Goal: Information Seeking & Learning: Learn about a topic

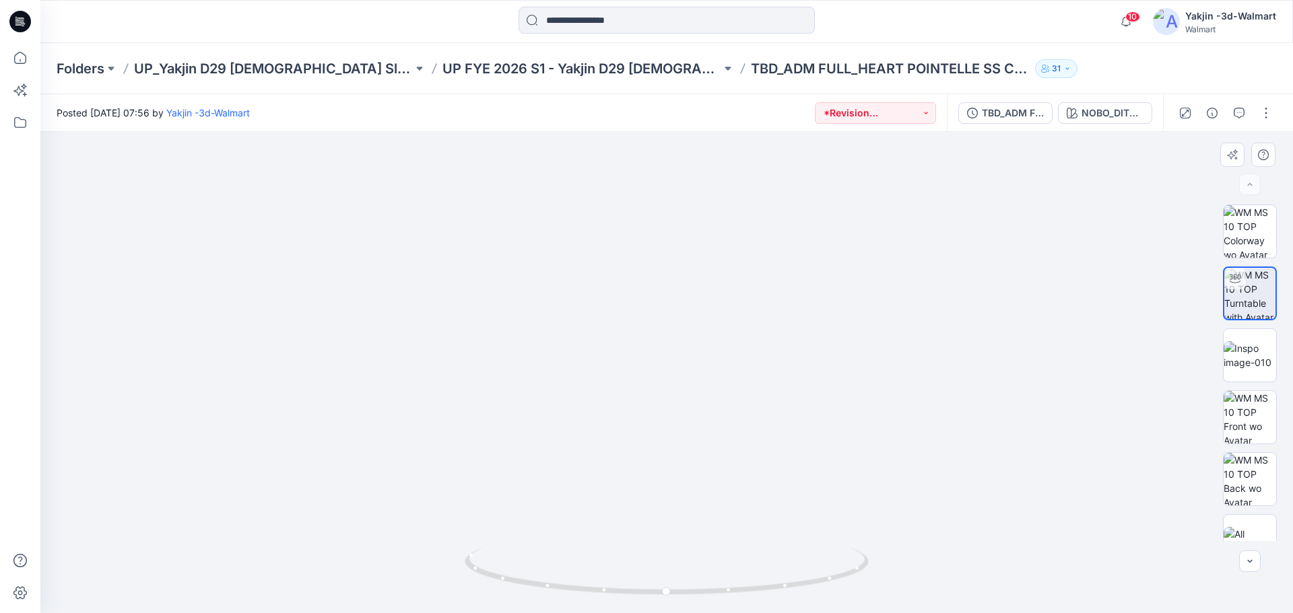
drag, startPoint x: 658, startPoint y: 230, endPoint x: 654, endPoint y: 514, distance: 284.2
click at [654, 514] on img at bounding box center [666, 209] width 1133 height 807
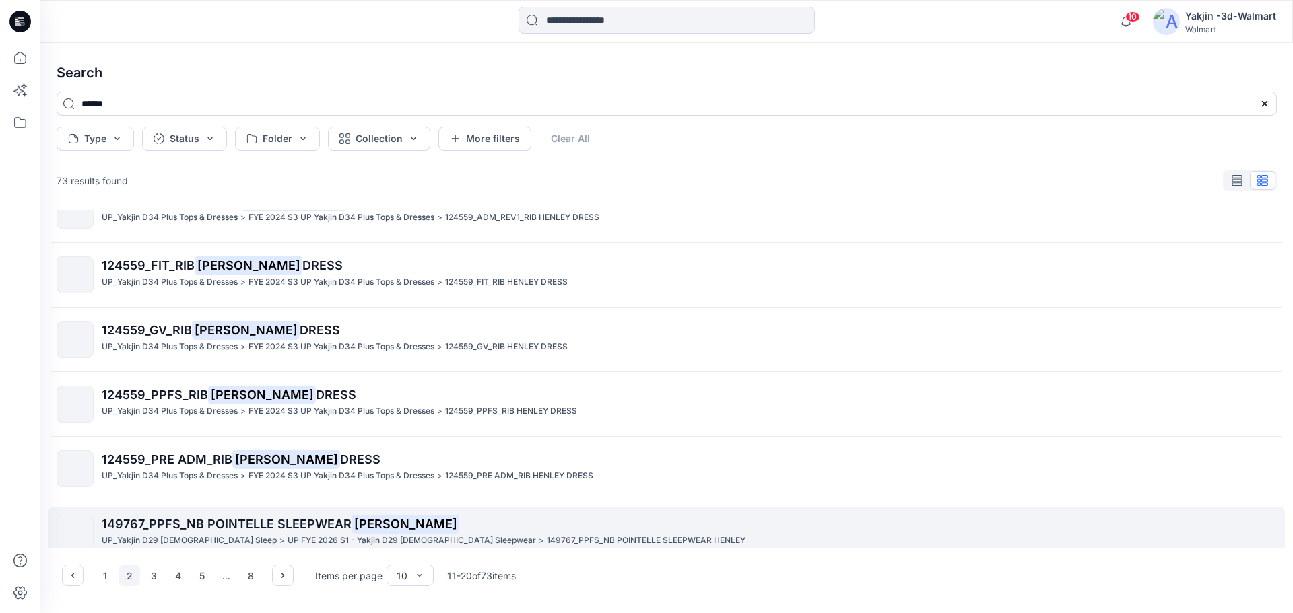
scroll to position [308, 0]
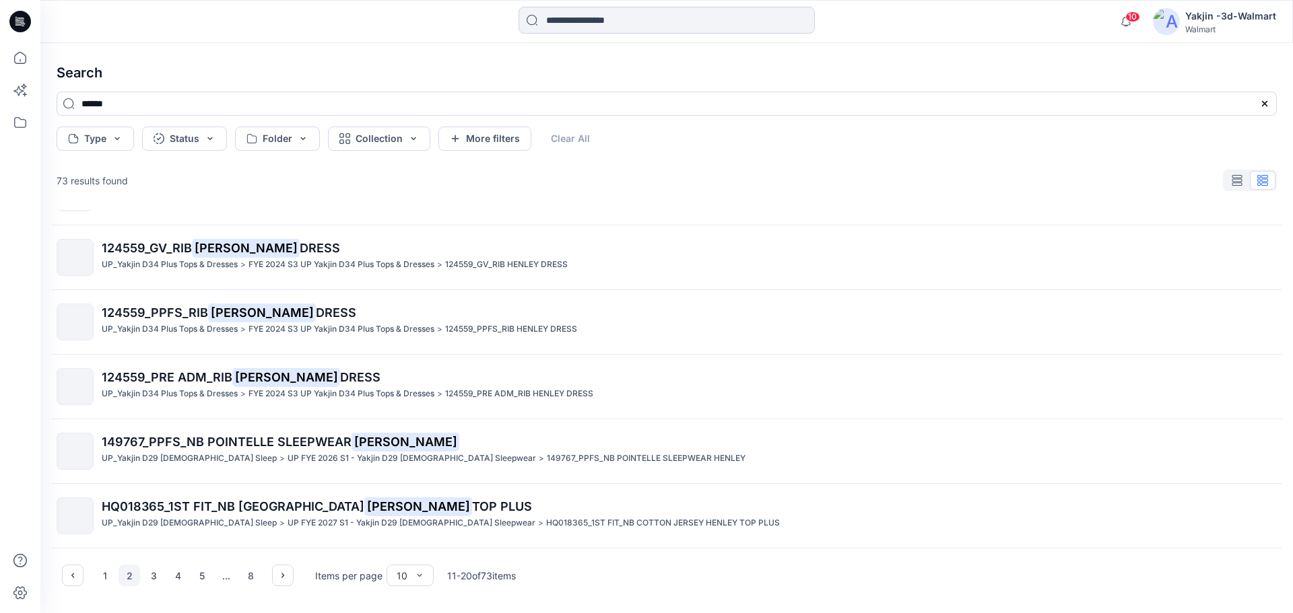
drag, startPoint x: 183, startPoint y: 439, endPoint x: 655, endPoint y: 22, distance: 630.1
click at [655, 22] on input at bounding box center [666, 20] width 296 height 27
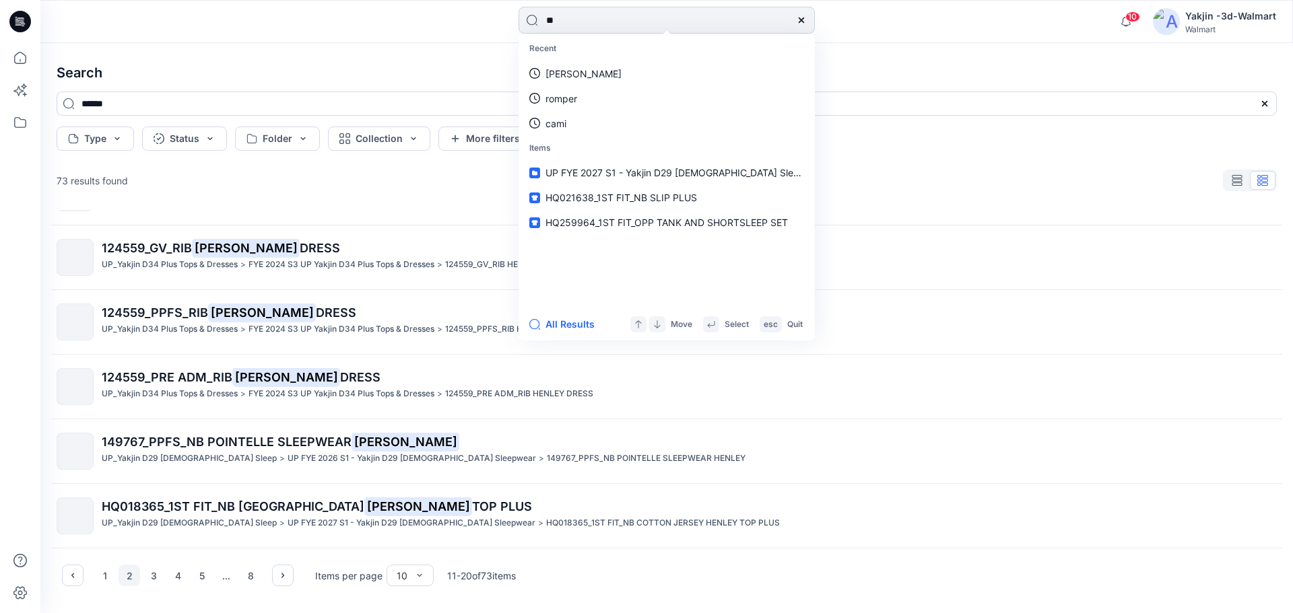
type input "*"
type input "**"
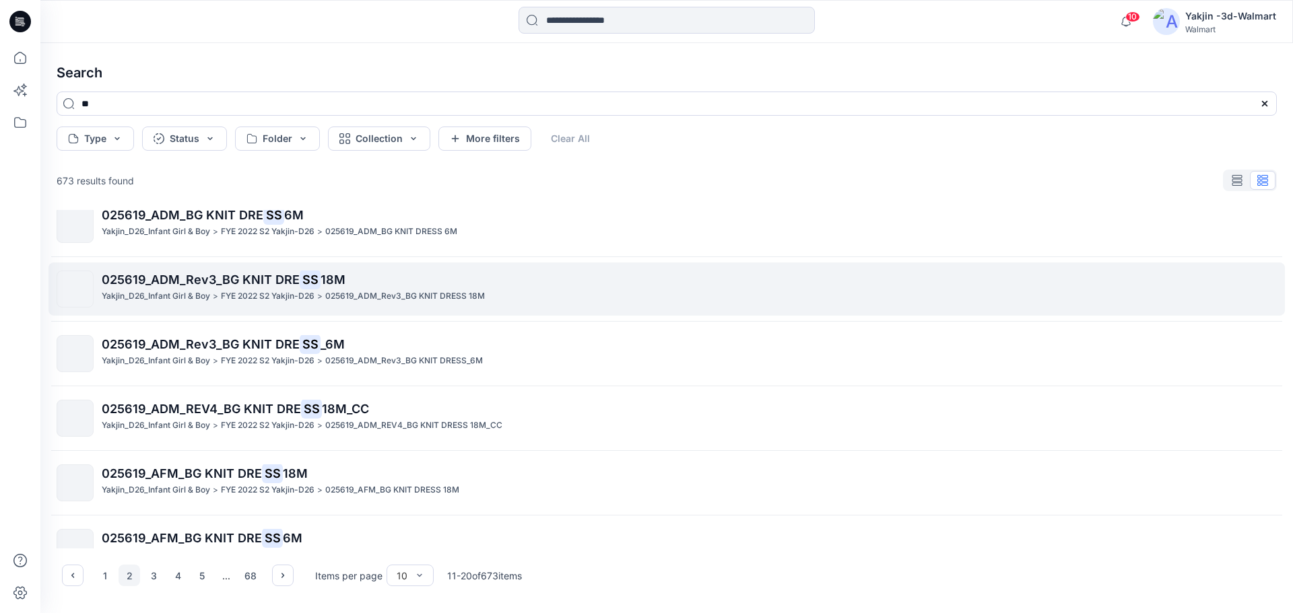
scroll to position [0, 0]
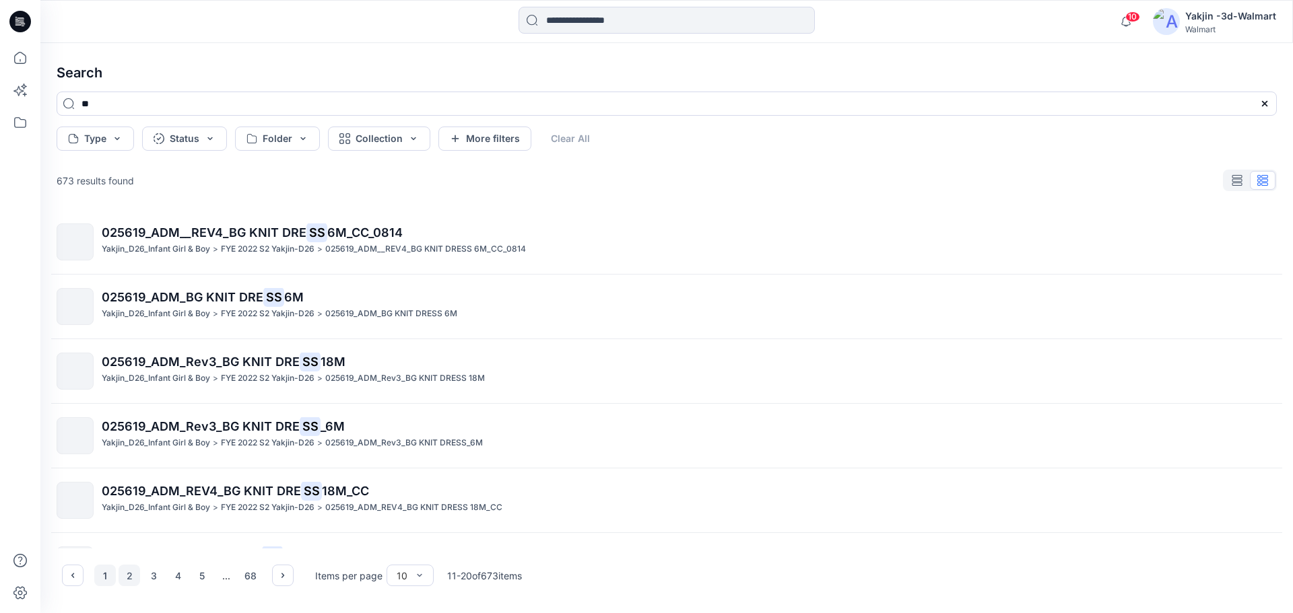
click at [111, 576] on button "1" at bounding box center [105, 576] width 22 height 22
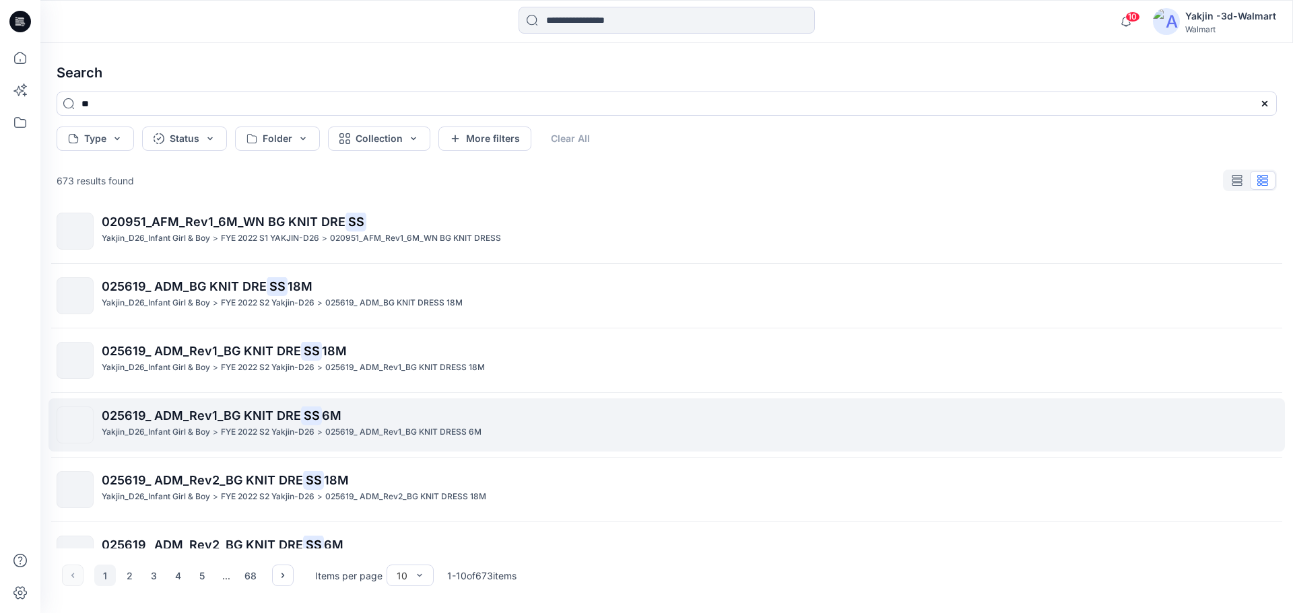
scroll to position [308, 0]
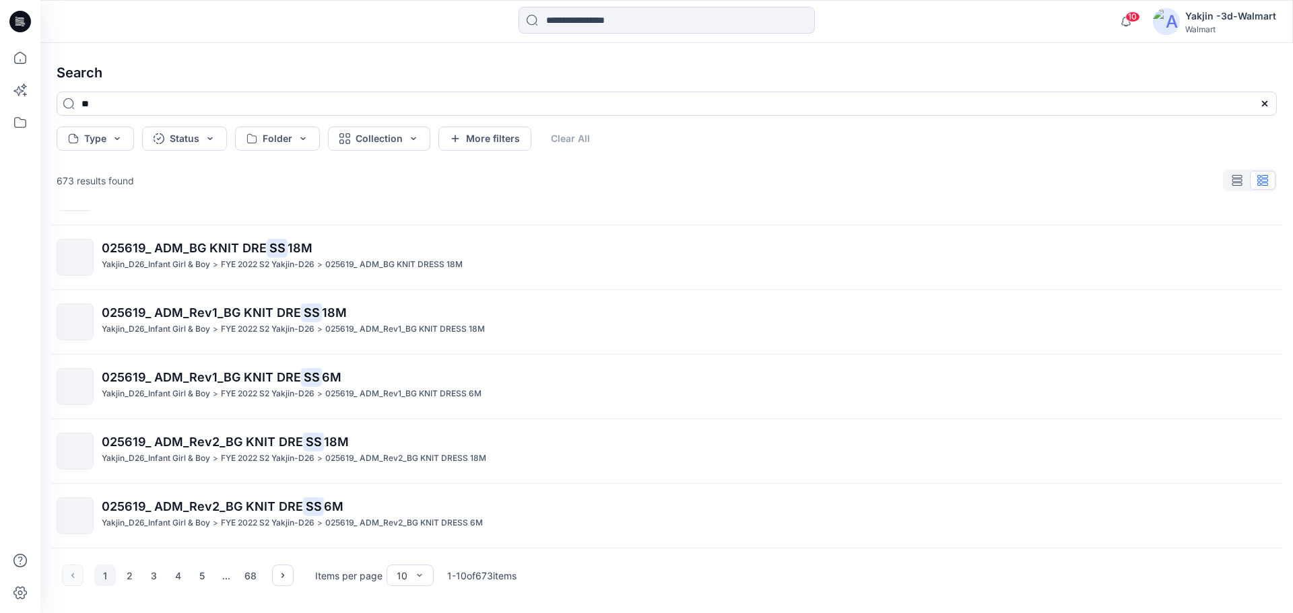
click at [166, 566] on div "1 2 3 4 5 ... 68" at bounding box center [177, 576] width 167 height 22
click at [173, 578] on button "4" at bounding box center [178, 576] width 22 height 22
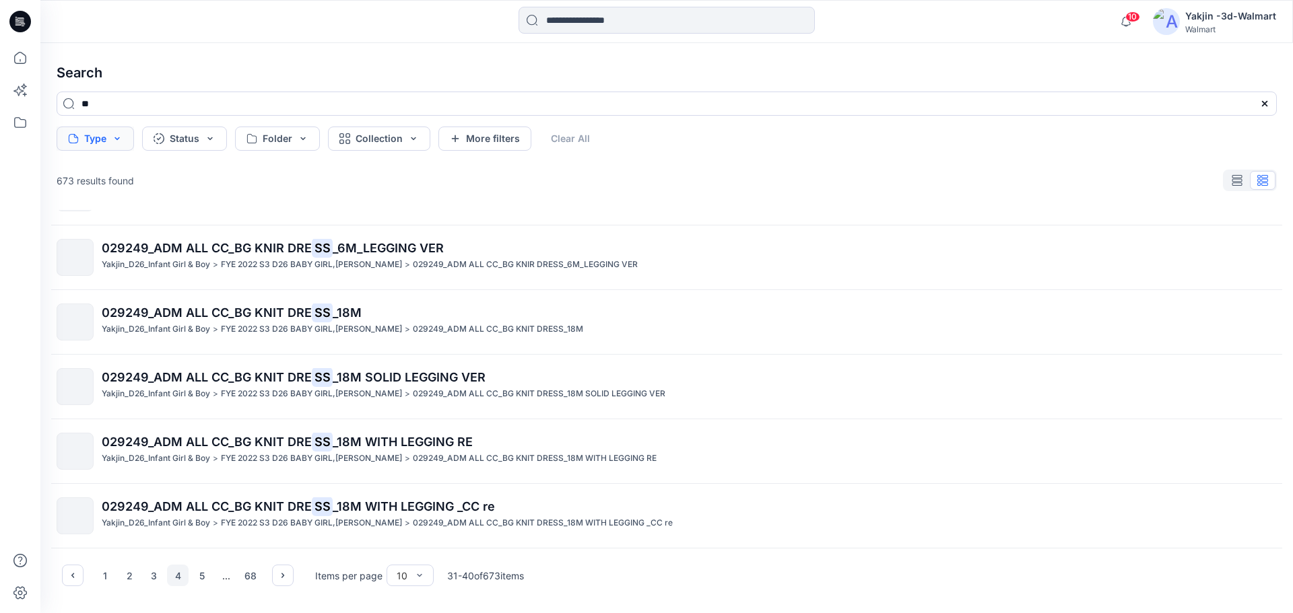
click at [116, 149] on button "Type" at bounding box center [95, 139] width 77 height 24
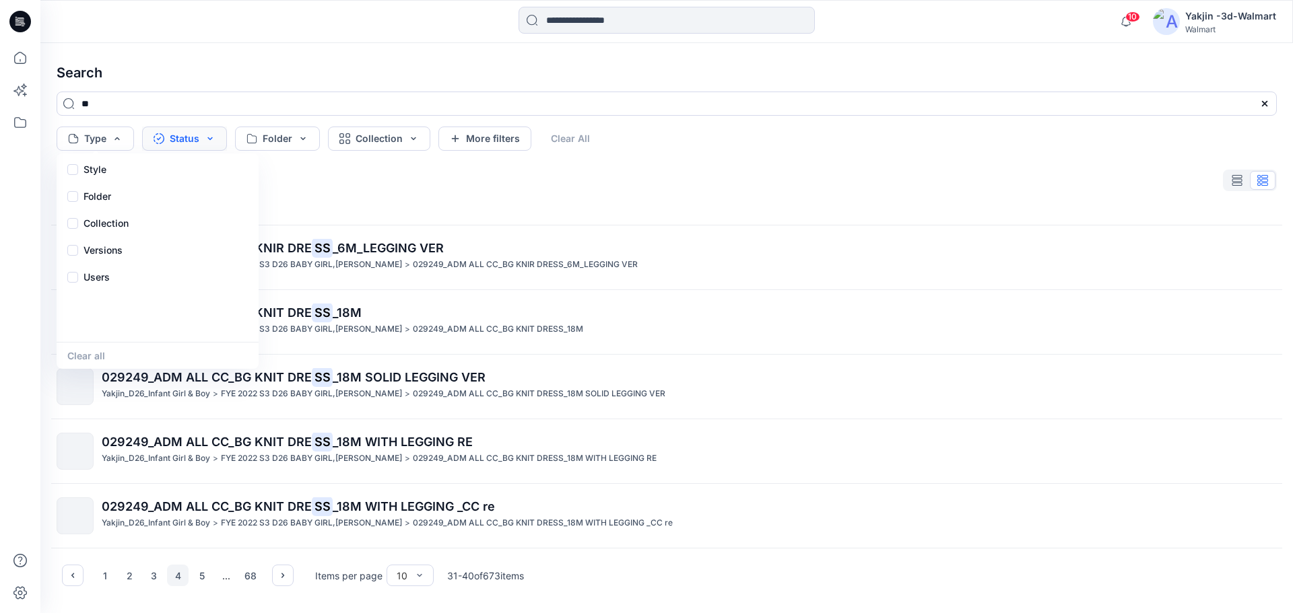
click at [182, 135] on button "Status" at bounding box center [184, 139] width 85 height 24
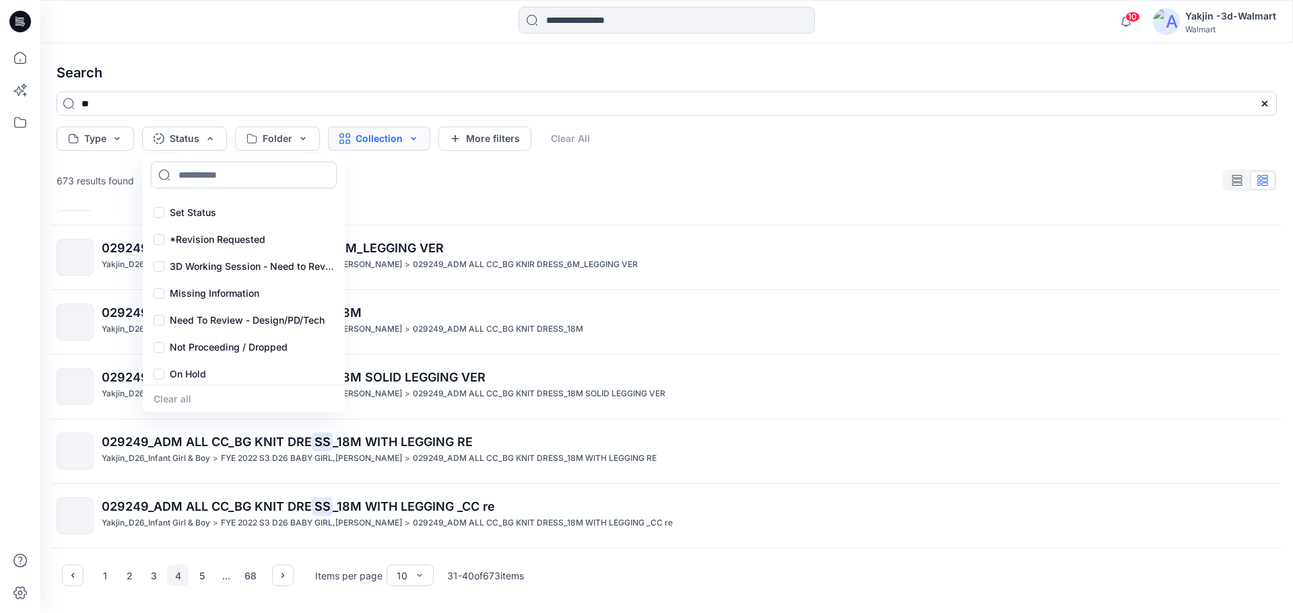
click at [383, 140] on button "Collection" at bounding box center [379, 139] width 102 height 24
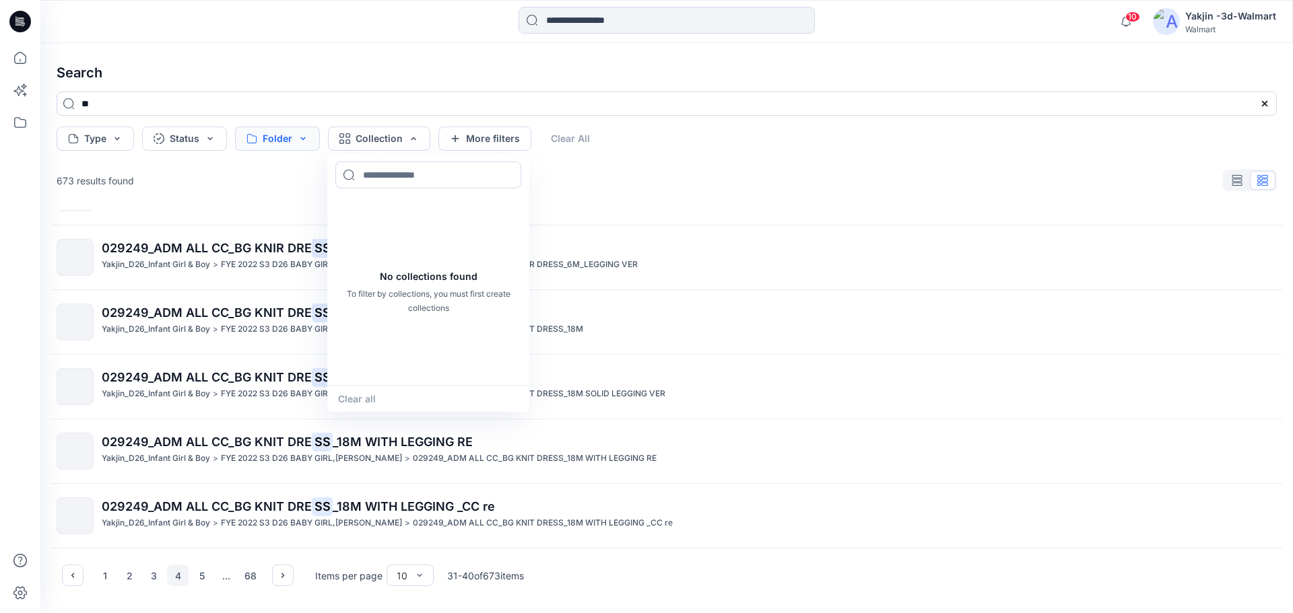
click at [298, 135] on button "Folder" at bounding box center [277, 139] width 85 height 24
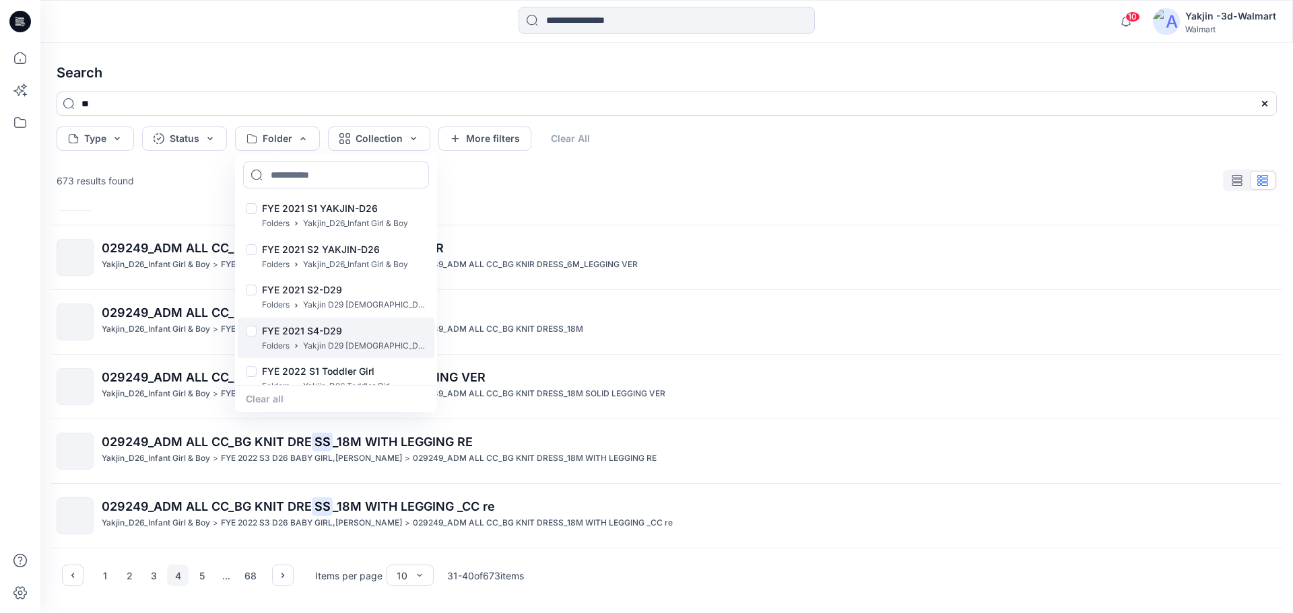
scroll to position [331, 0]
click at [204, 572] on button "5" at bounding box center [202, 576] width 22 height 22
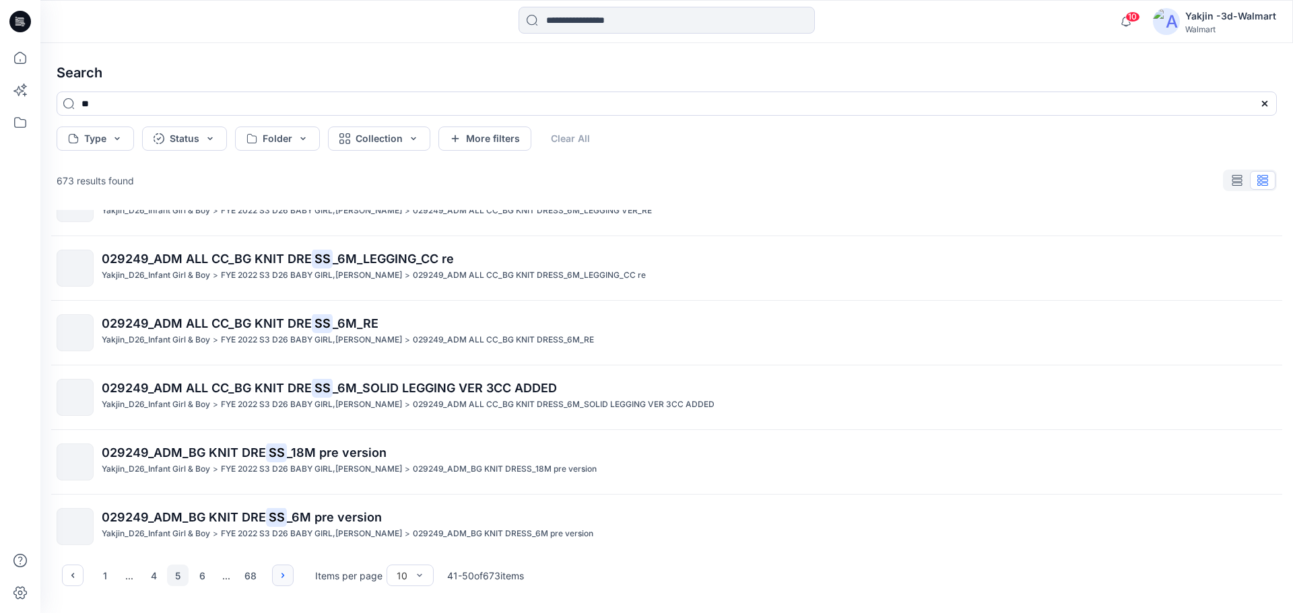
scroll to position [202, 0]
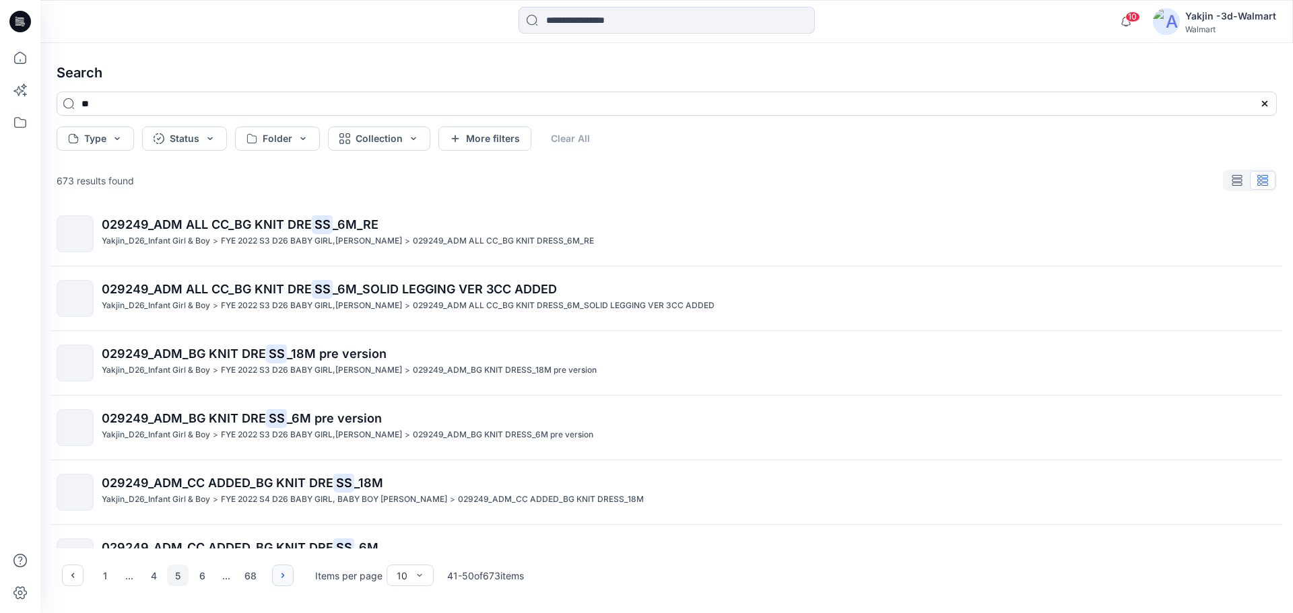
click at [288, 576] on button "button" at bounding box center [283, 576] width 22 height 22
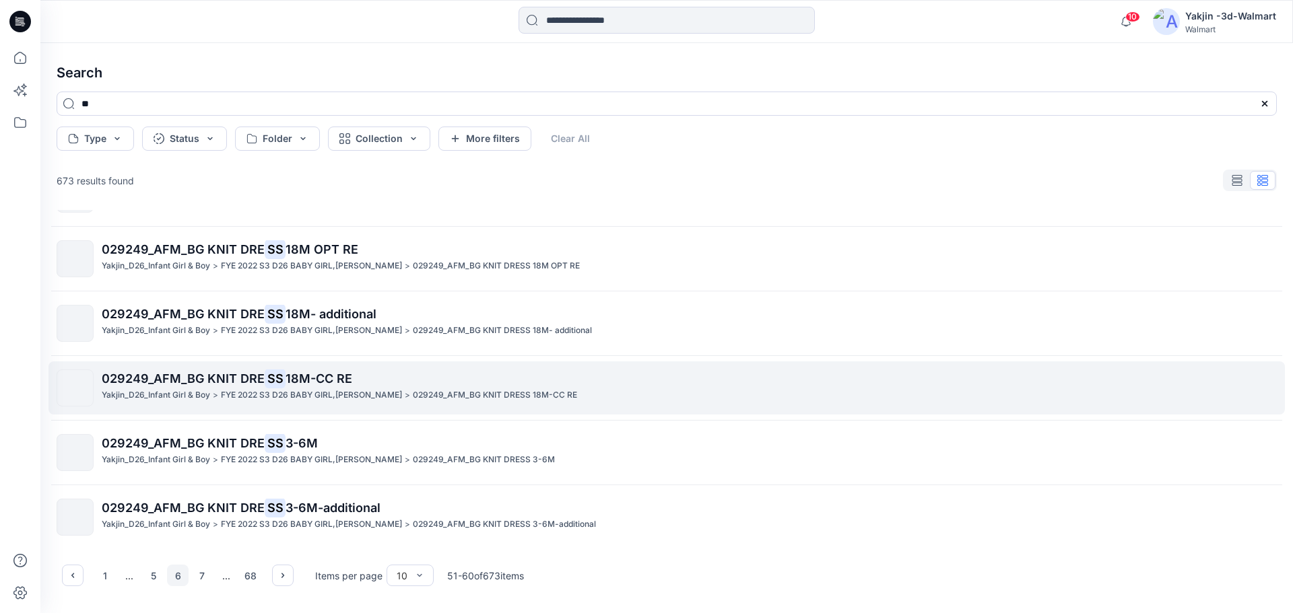
scroll to position [308, 0]
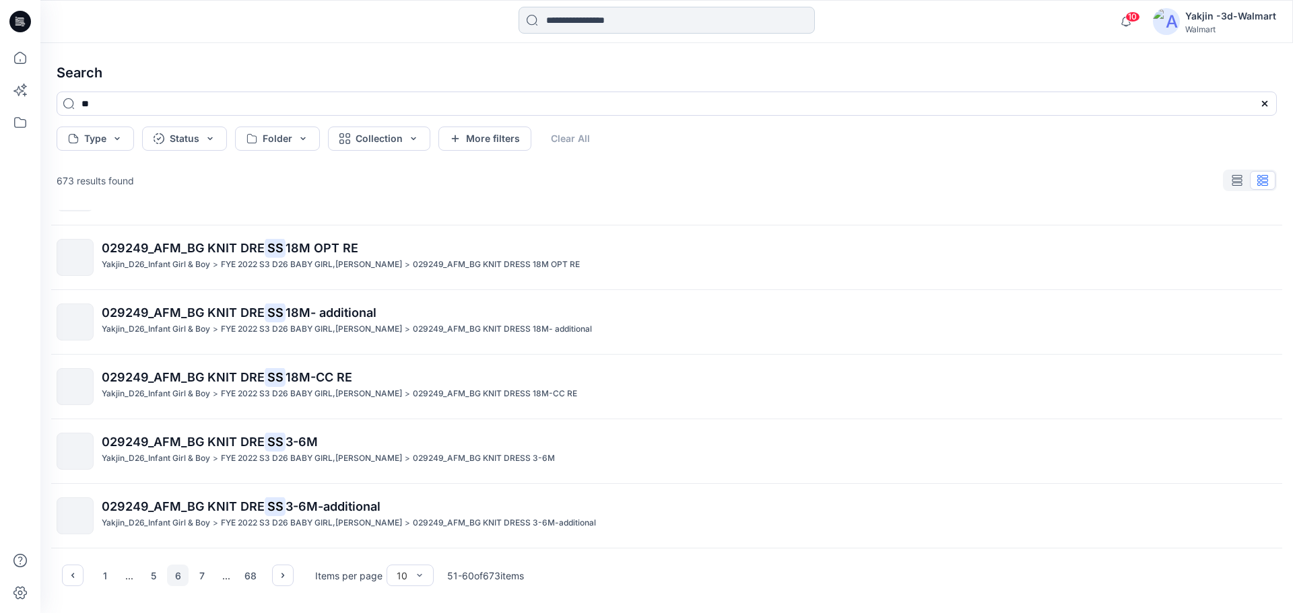
click at [632, 13] on input at bounding box center [666, 20] width 296 height 27
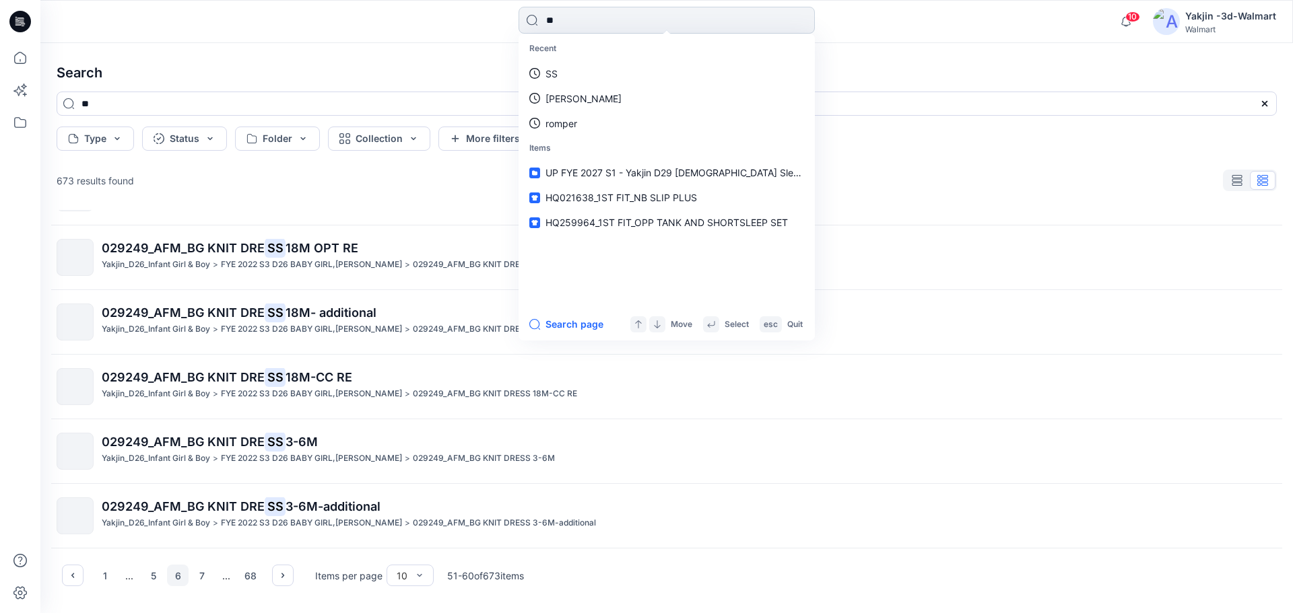
type input "***"
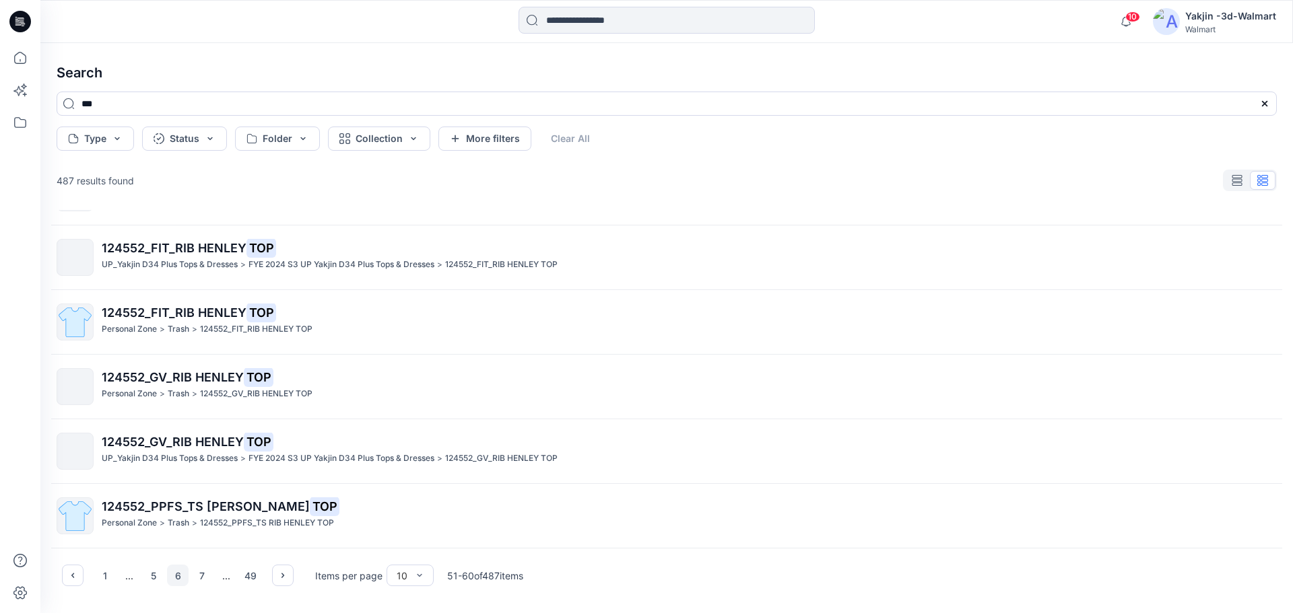
scroll to position [0, 0]
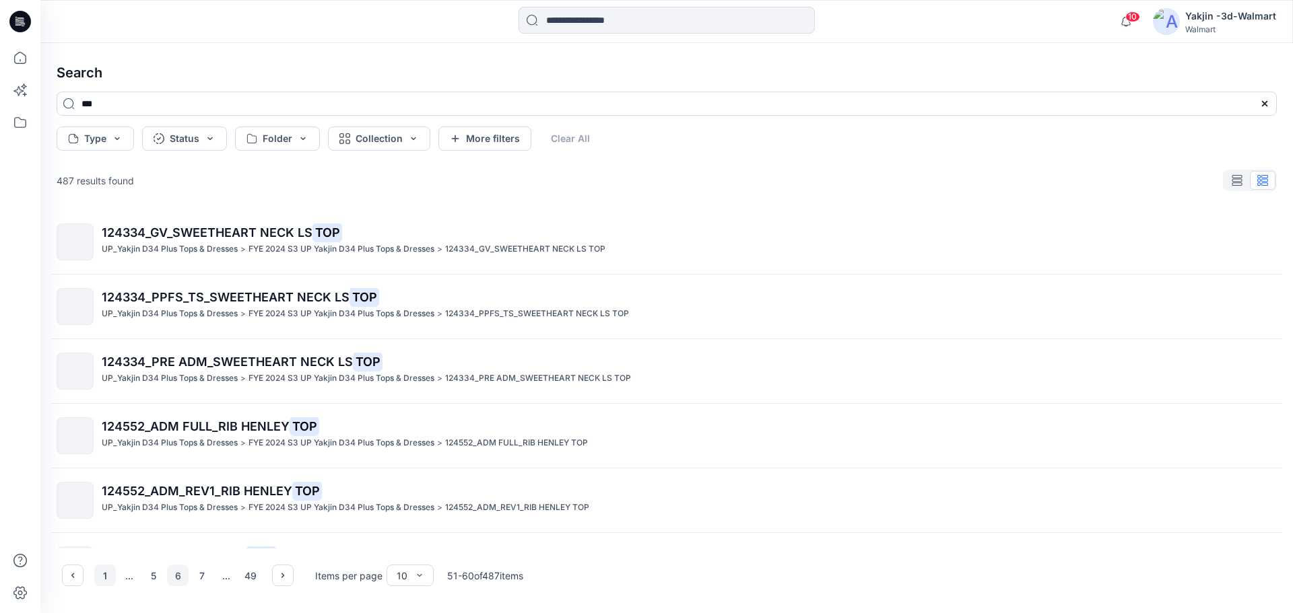
click at [105, 573] on button "1" at bounding box center [105, 576] width 22 height 22
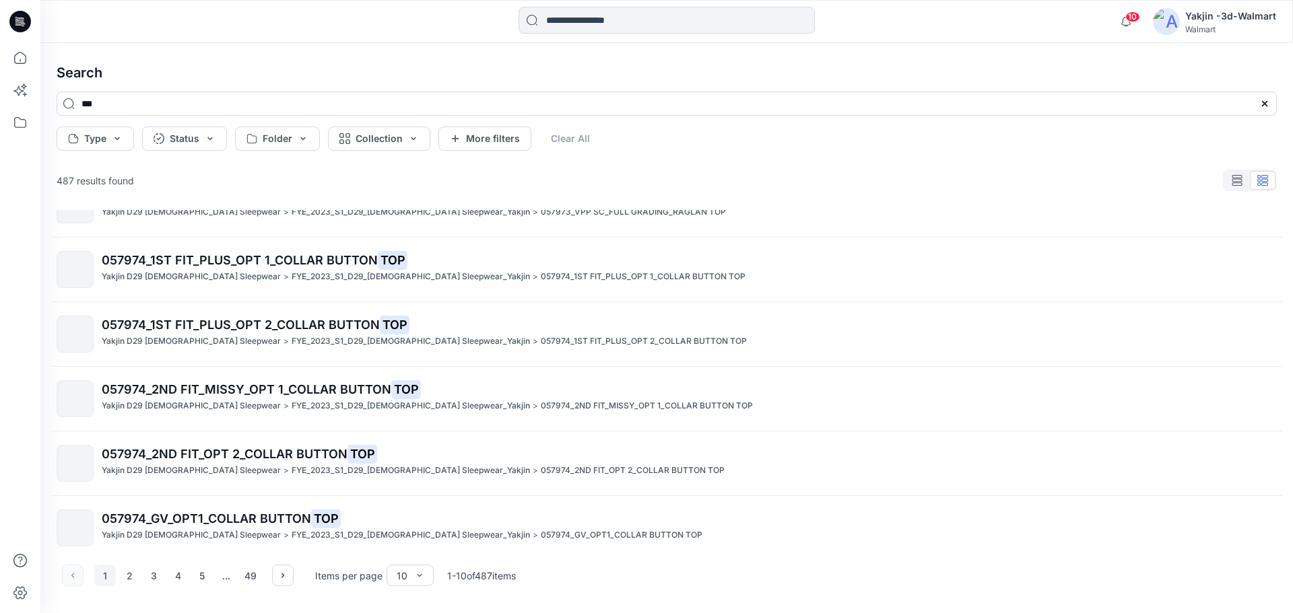
scroll to position [308, 0]
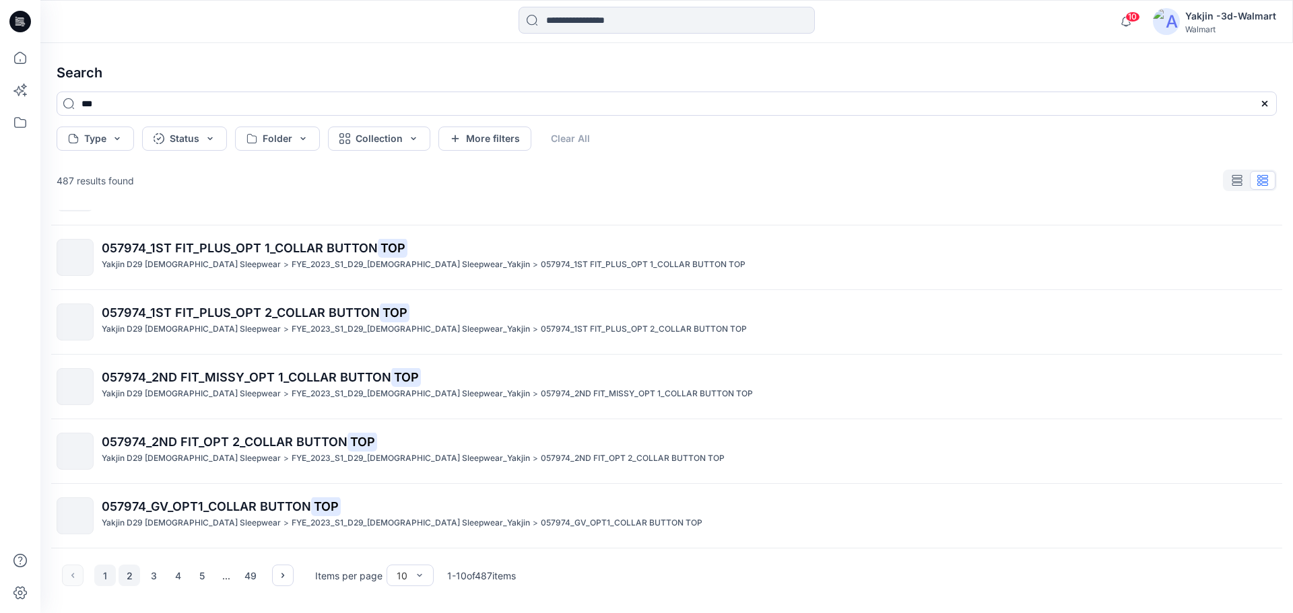
click at [132, 572] on button "2" at bounding box center [129, 576] width 22 height 22
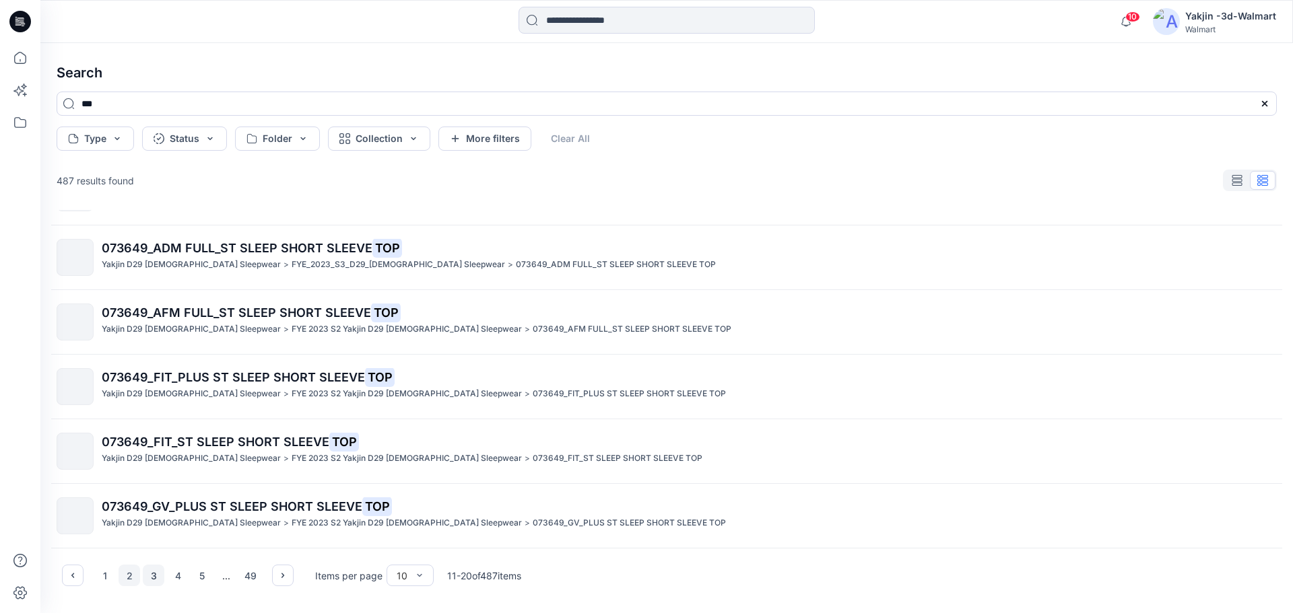
click at [160, 576] on button "3" at bounding box center [154, 576] width 22 height 22
click at [182, 580] on button "4" at bounding box center [178, 576] width 22 height 22
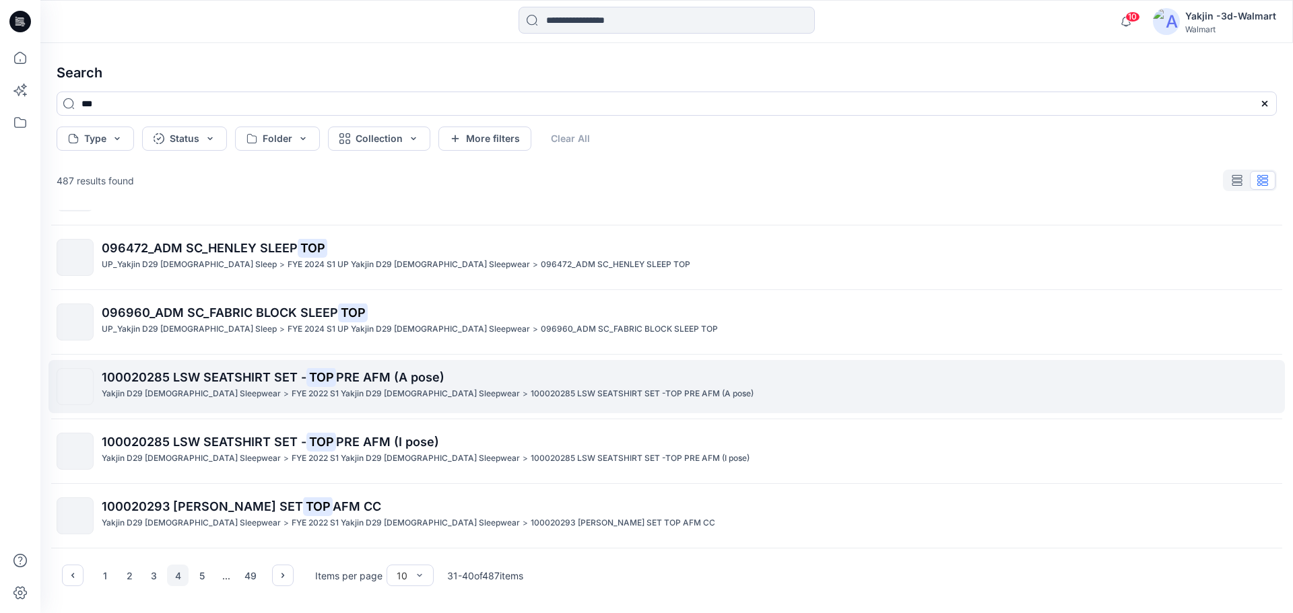
scroll to position [0, 0]
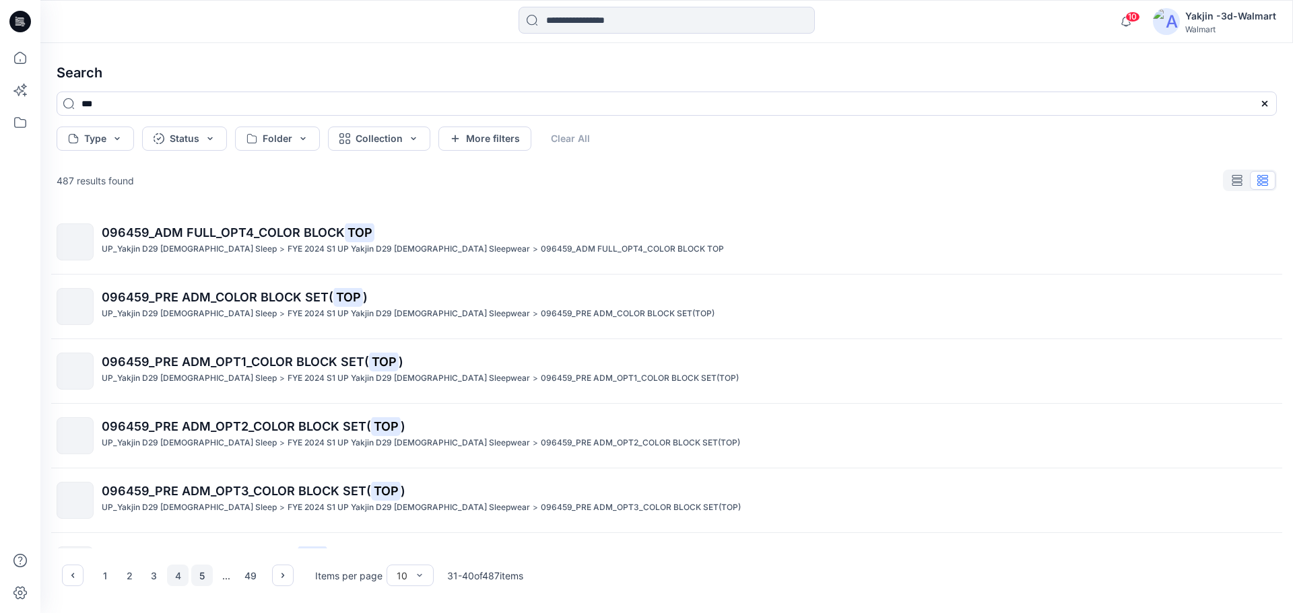
click at [199, 581] on button "5" at bounding box center [202, 576] width 22 height 22
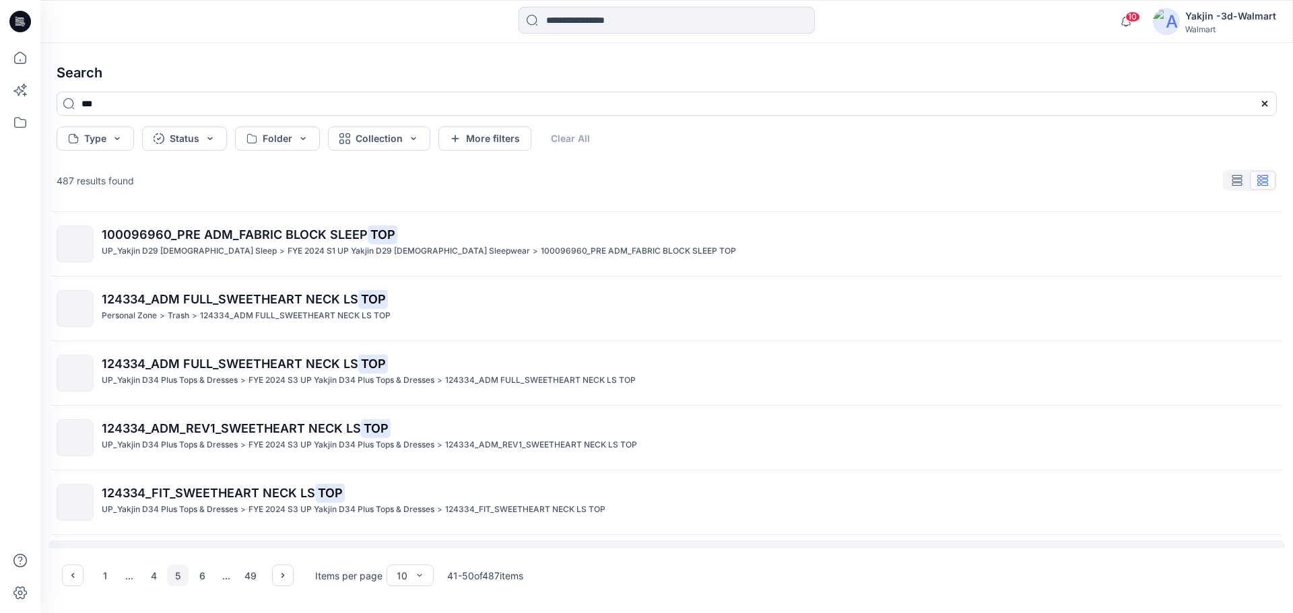
scroll to position [308, 0]
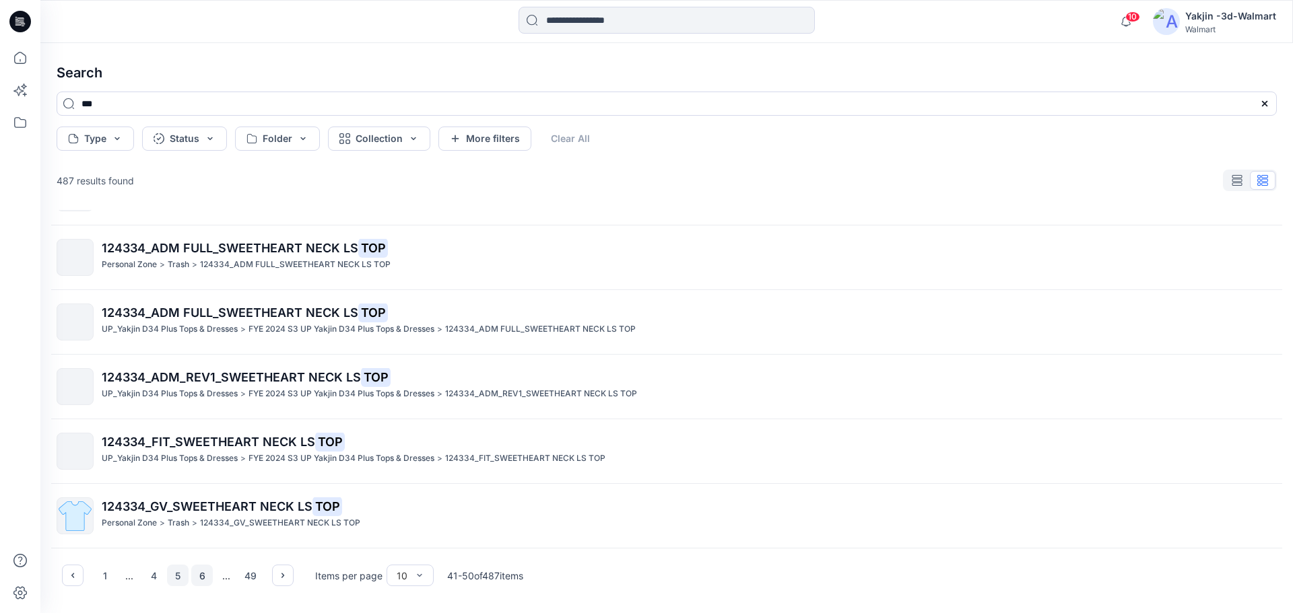
click at [205, 577] on button "6" at bounding box center [202, 576] width 22 height 22
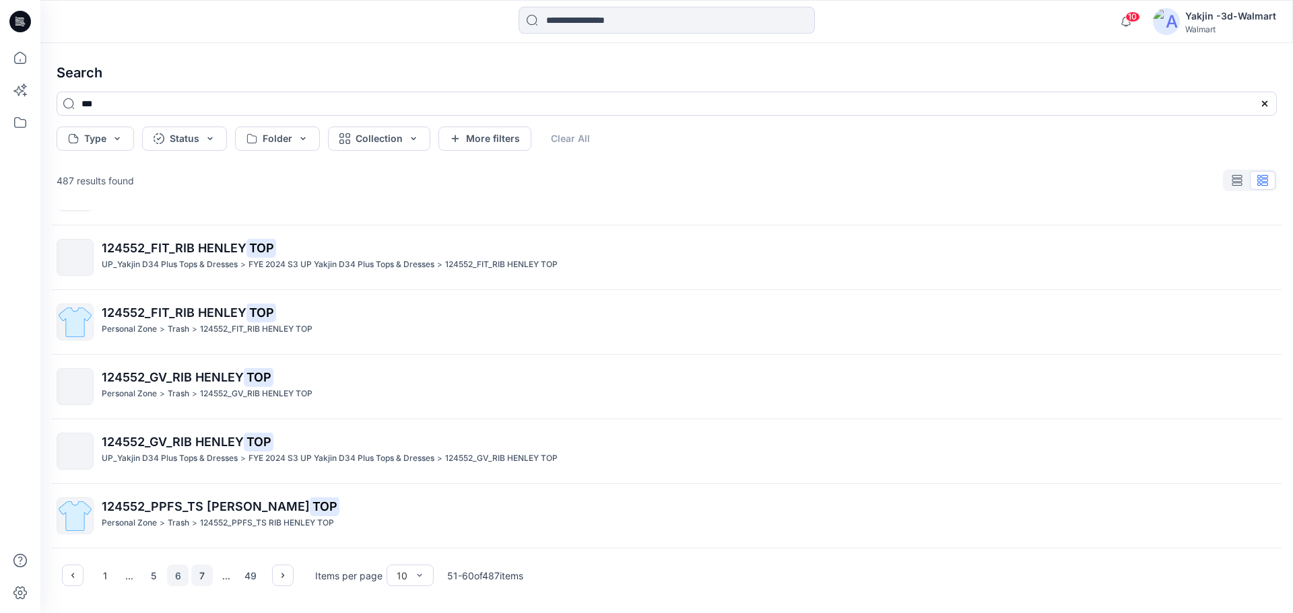
click at [204, 577] on button "7" at bounding box center [202, 576] width 22 height 22
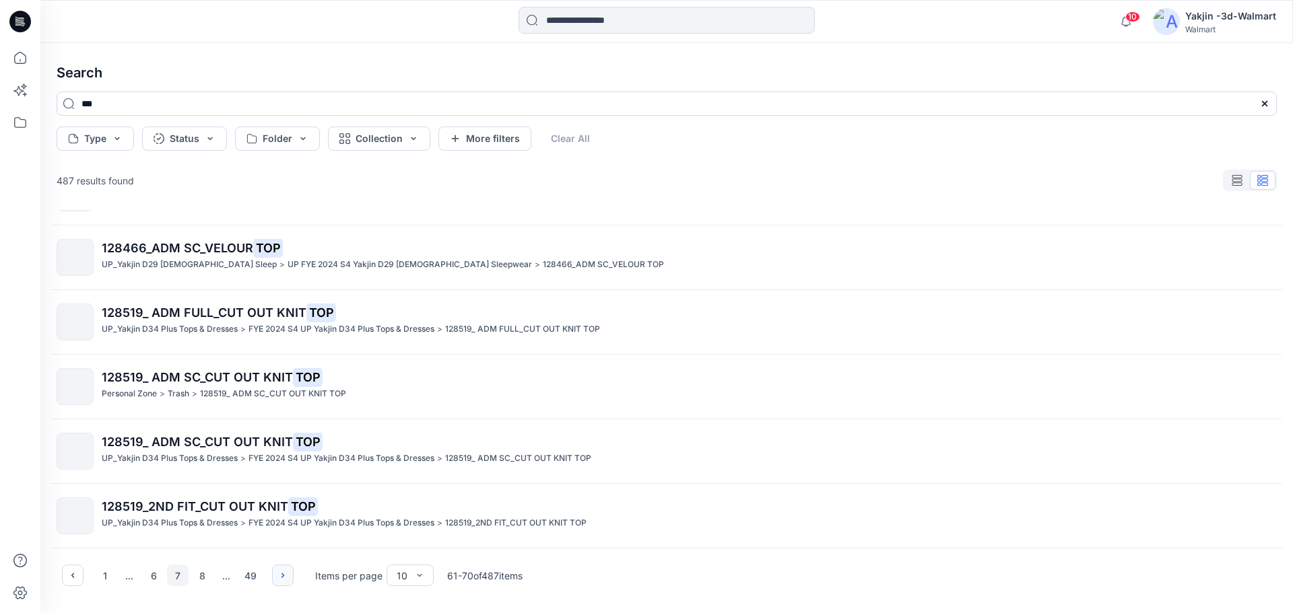
click at [277, 578] on button "button" at bounding box center [283, 576] width 22 height 22
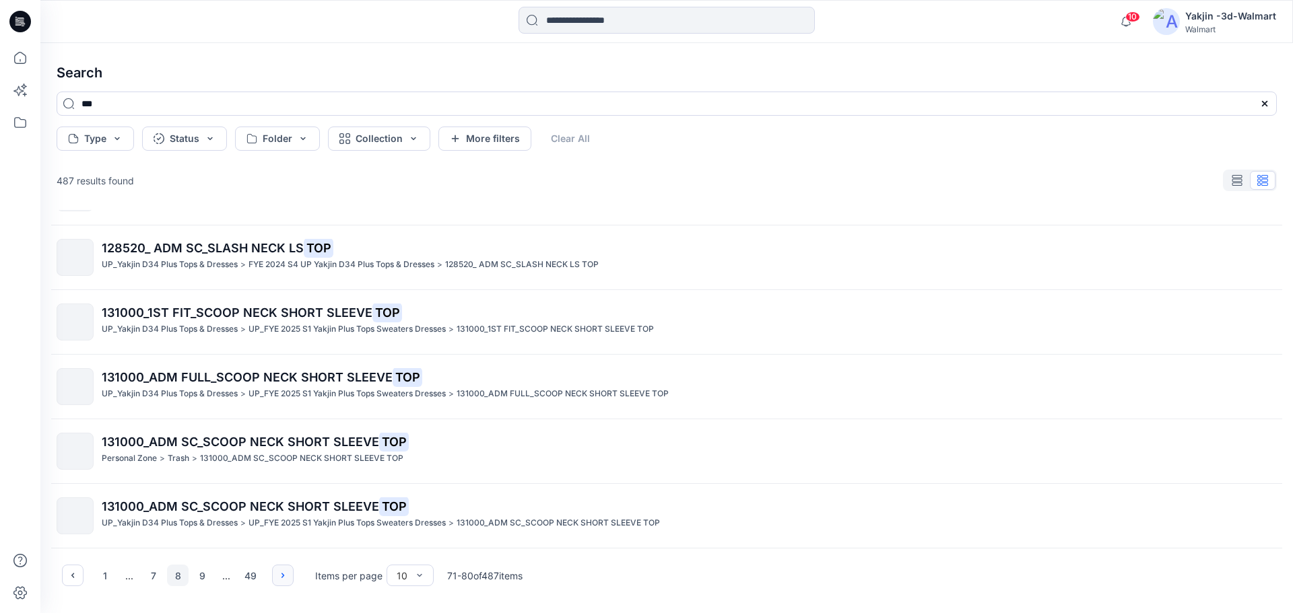
click at [284, 577] on icon "button" at bounding box center [282, 575] width 11 height 11
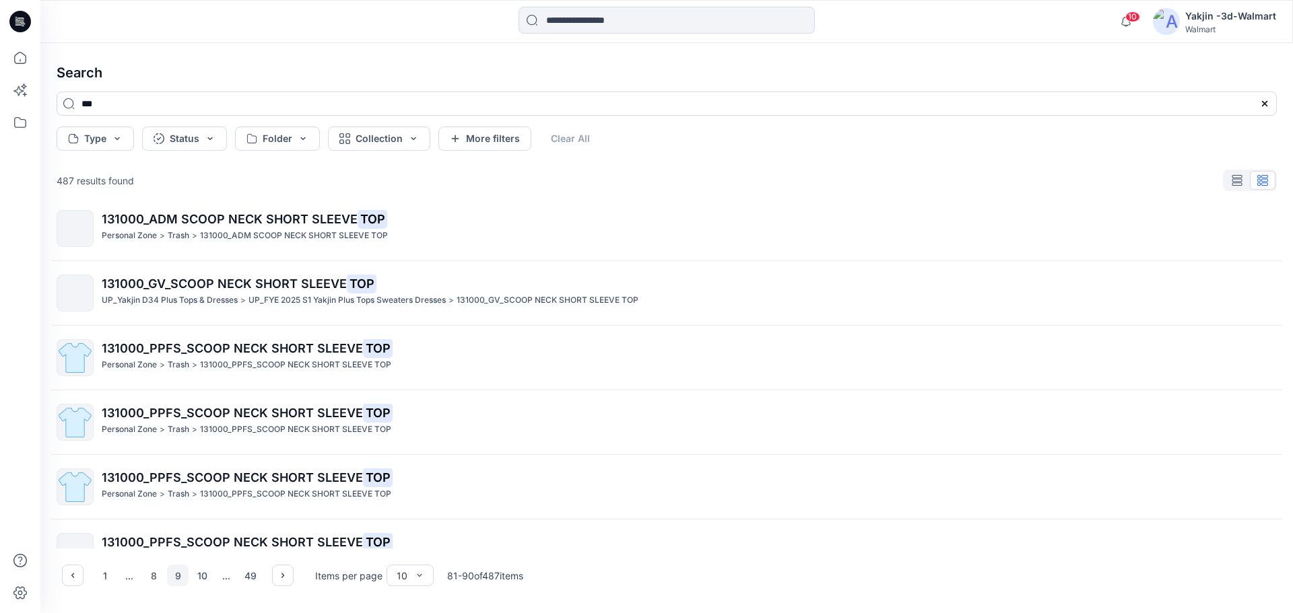
scroll to position [0, 0]
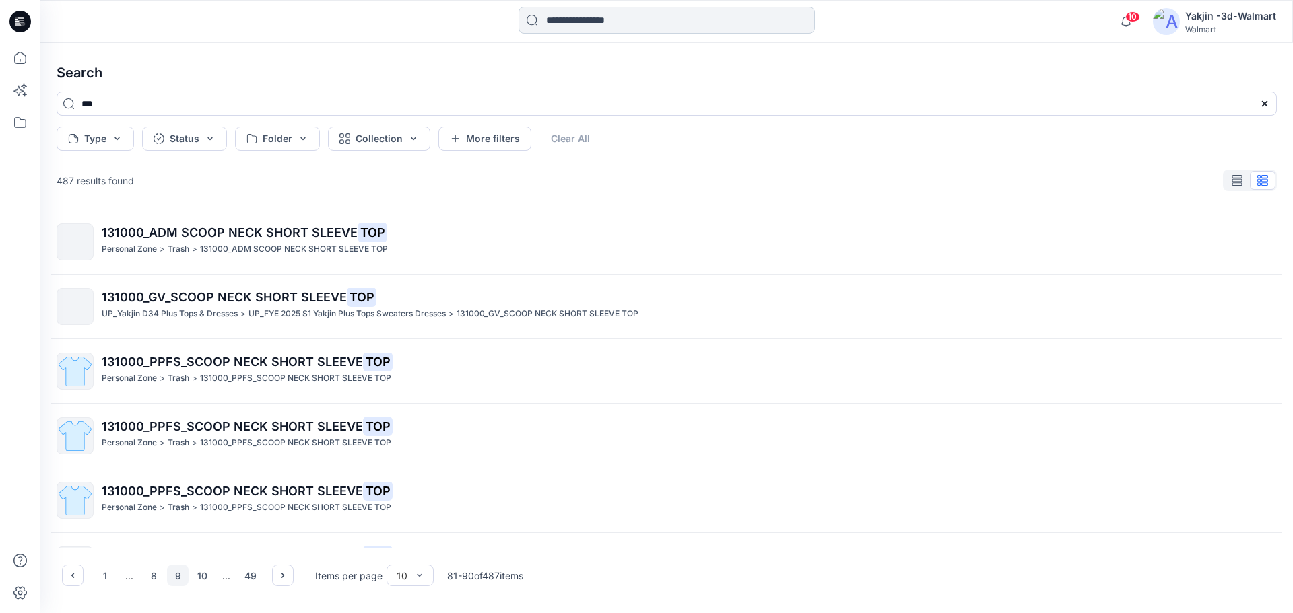
click at [623, 26] on input at bounding box center [666, 20] width 296 height 27
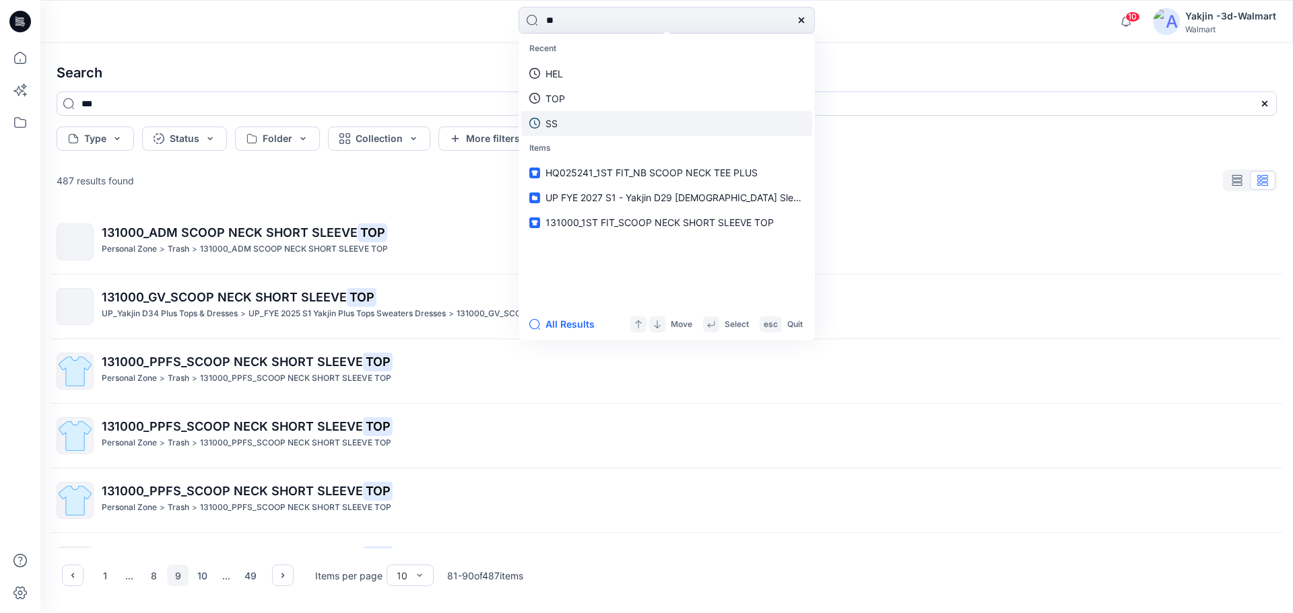
type input "**"
click at [586, 127] on link "SS" at bounding box center [666, 123] width 291 height 25
type input "**"
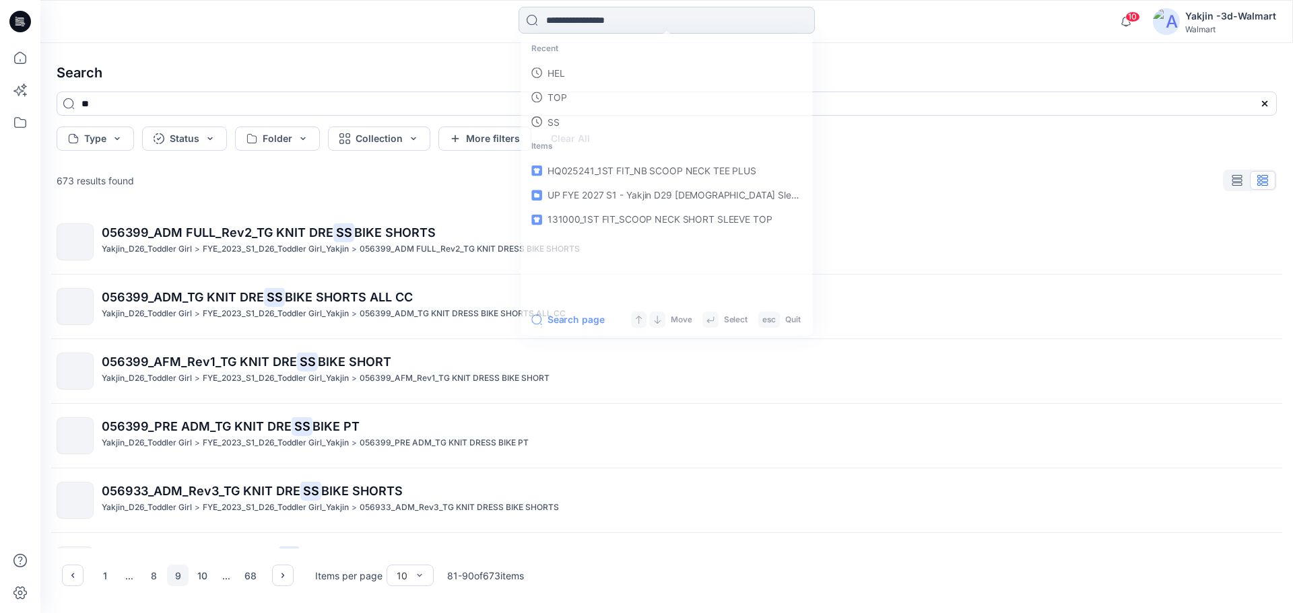
click at [638, 25] on input at bounding box center [666, 20] width 296 height 27
type input "******"
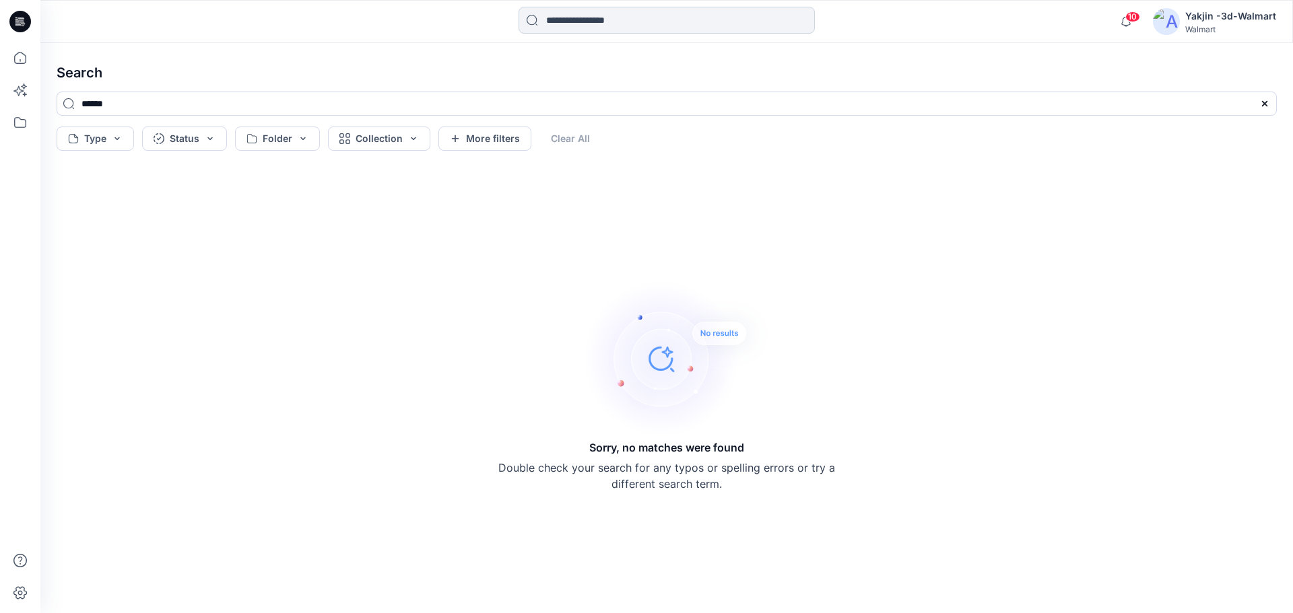
click at [638, 21] on input at bounding box center [666, 20] width 296 height 27
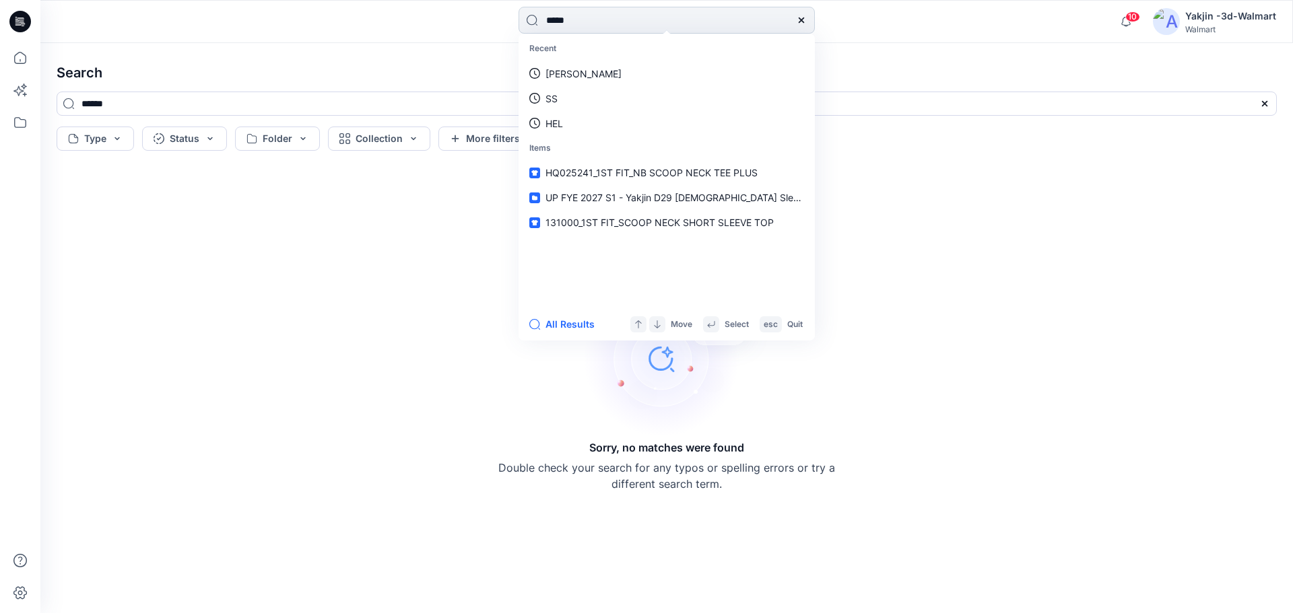
type input "******"
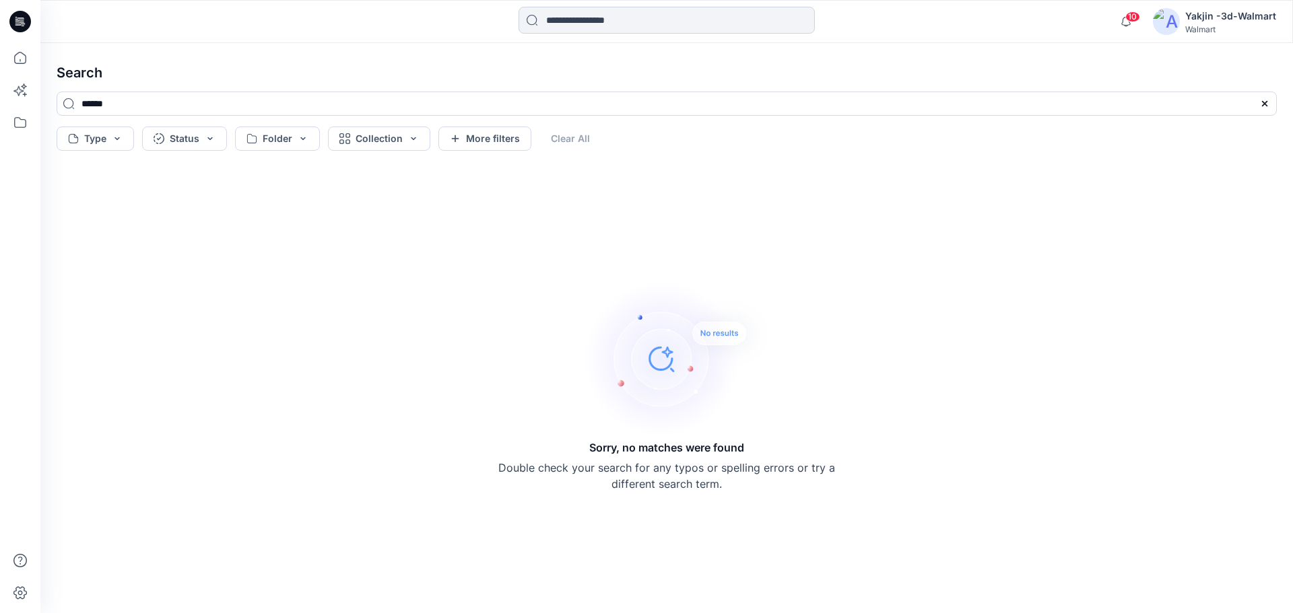
click at [640, 18] on input at bounding box center [666, 20] width 296 height 27
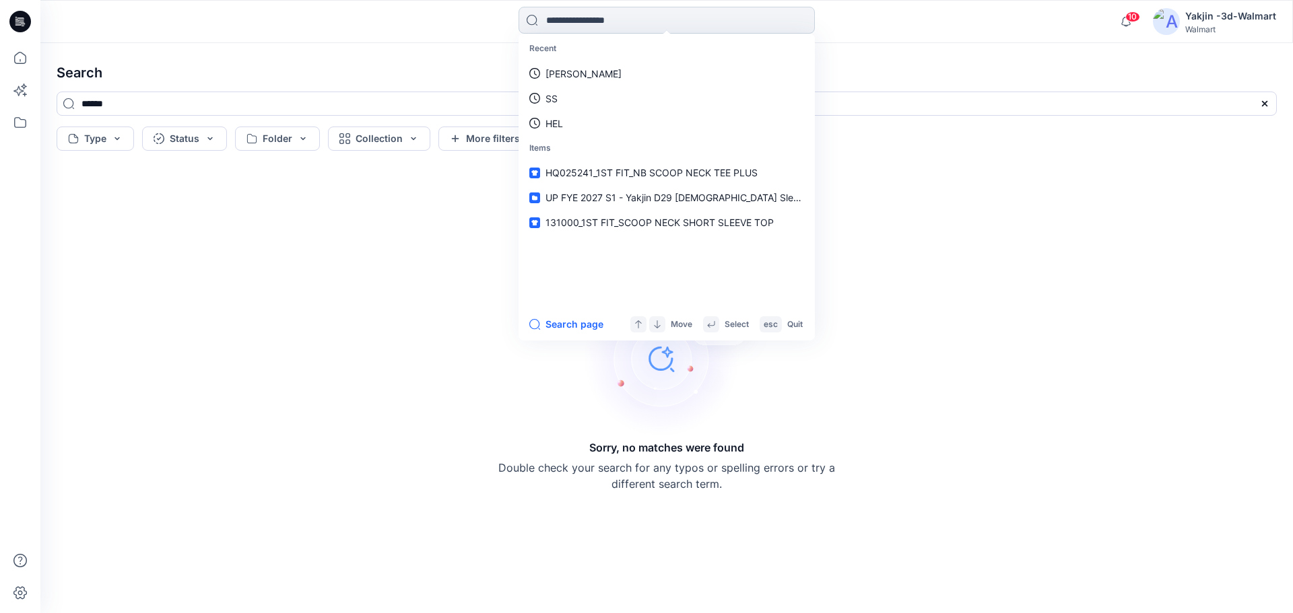
click at [630, 24] on input at bounding box center [666, 20] width 296 height 27
click at [595, 65] on link "HENLEY" at bounding box center [666, 73] width 291 height 25
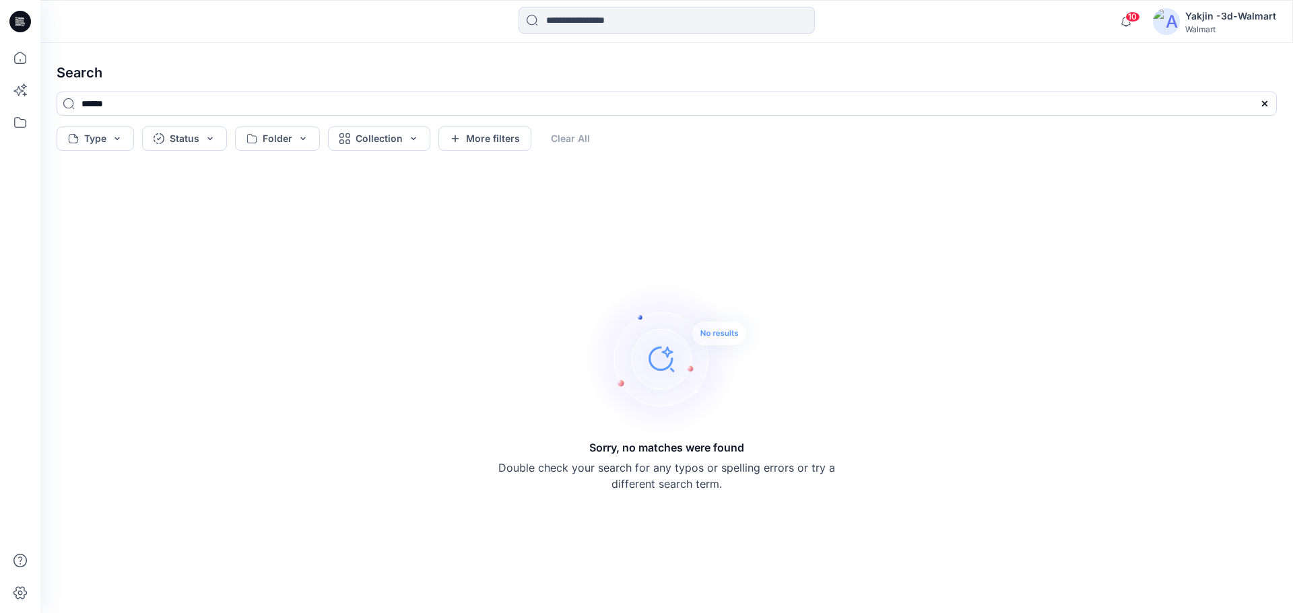
click at [72, 70] on h4 "Search" at bounding box center [667, 73] width 1242 height 38
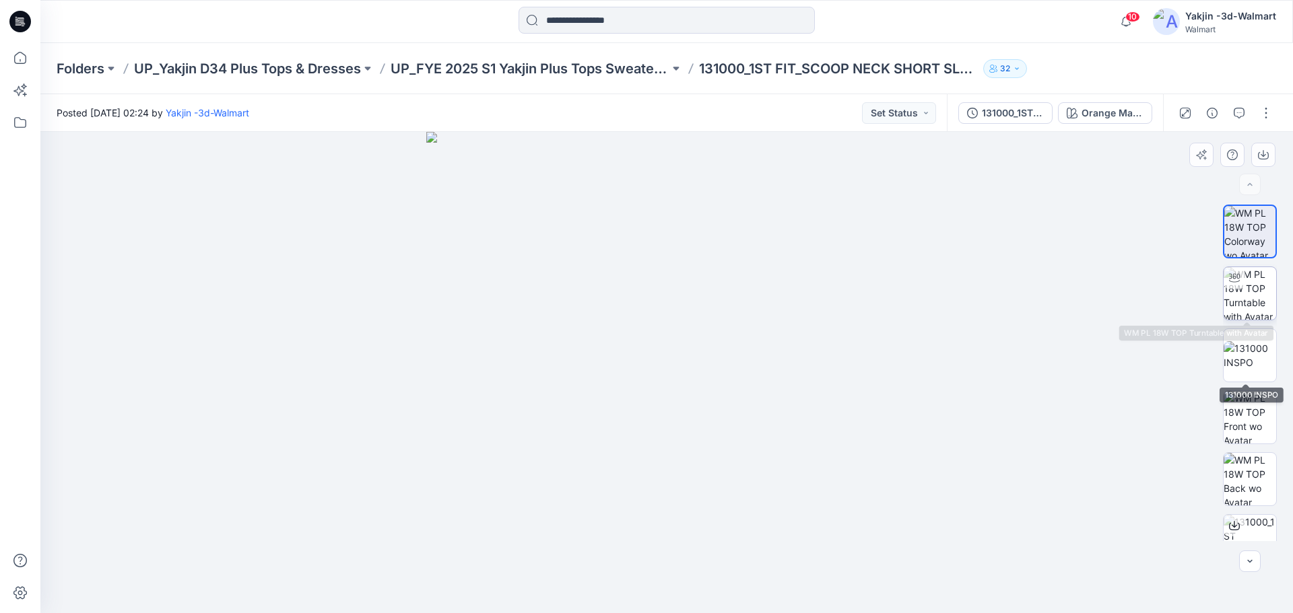
click at [1246, 290] on img at bounding box center [1249, 293] width 53 height 53
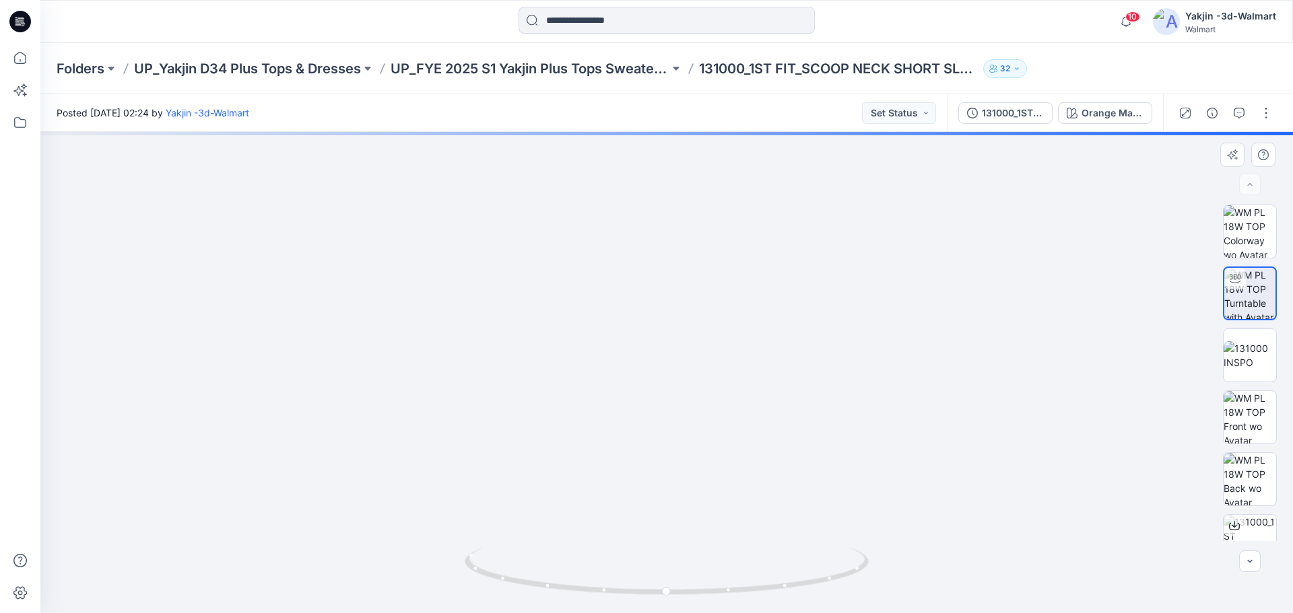
drag, startPoint x: 656, startPoint y: 250, endPoint x: 658, endPoint y: 461, distance: 210.8
click at [658, 461] on img at bounding box center [670, 222] width 1514 height 784
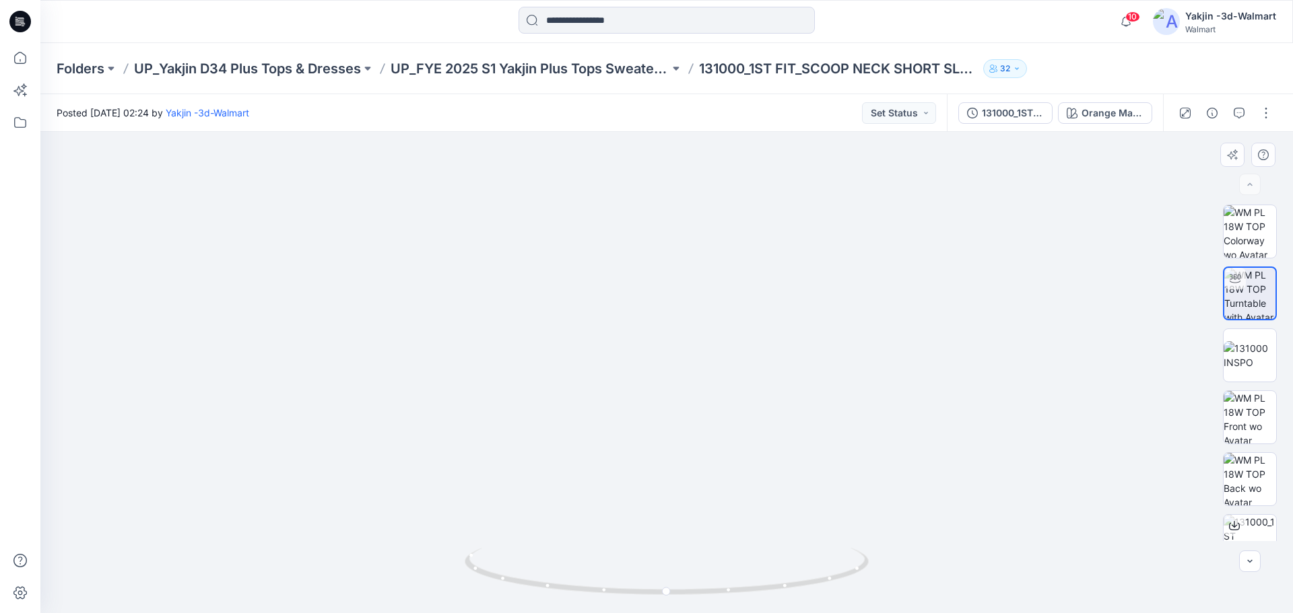
click at [599, 347] on img at bounding box center [678, 141] width 2062 height 944
drag, startPoint x: 669, startPoint y: 592, endPoint x: 809, endPoint y: 595, distance: 140.1
click at [809, 595] on icon at bounding box center [668, 573] width 407 height 50
drag, startPoint x: 710, startPoint y: 598, endPoint x: 605, endPoint y: 597, distance: 105.0
click at [605, 597] on icon at bounding box center [668, 573] width 407 height 50
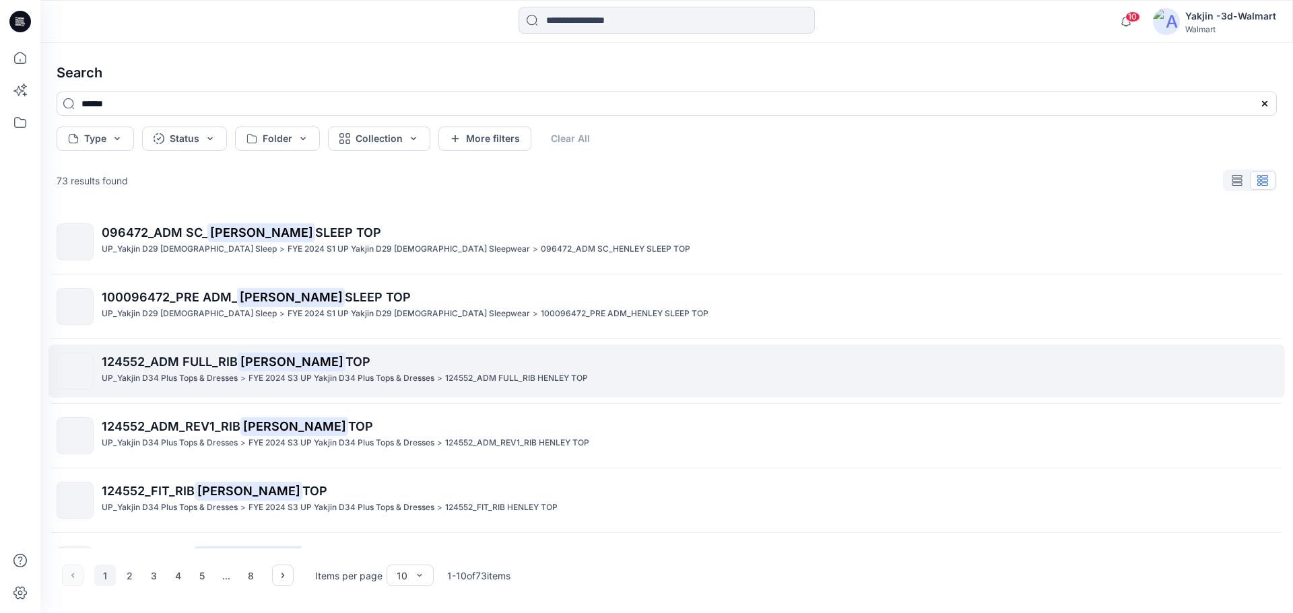
drag, startPoint x: 333, startPoint y: 237, endPoint x: 248, endPoint y: 371, distance: 158.2
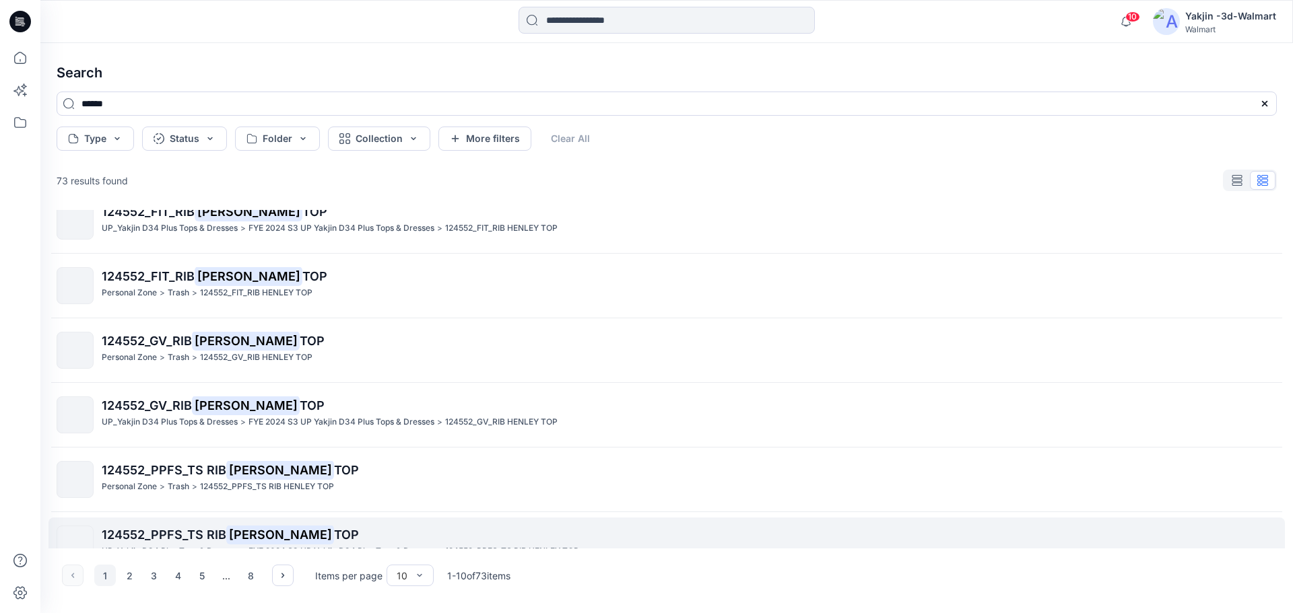
scroll to position [308, 0]
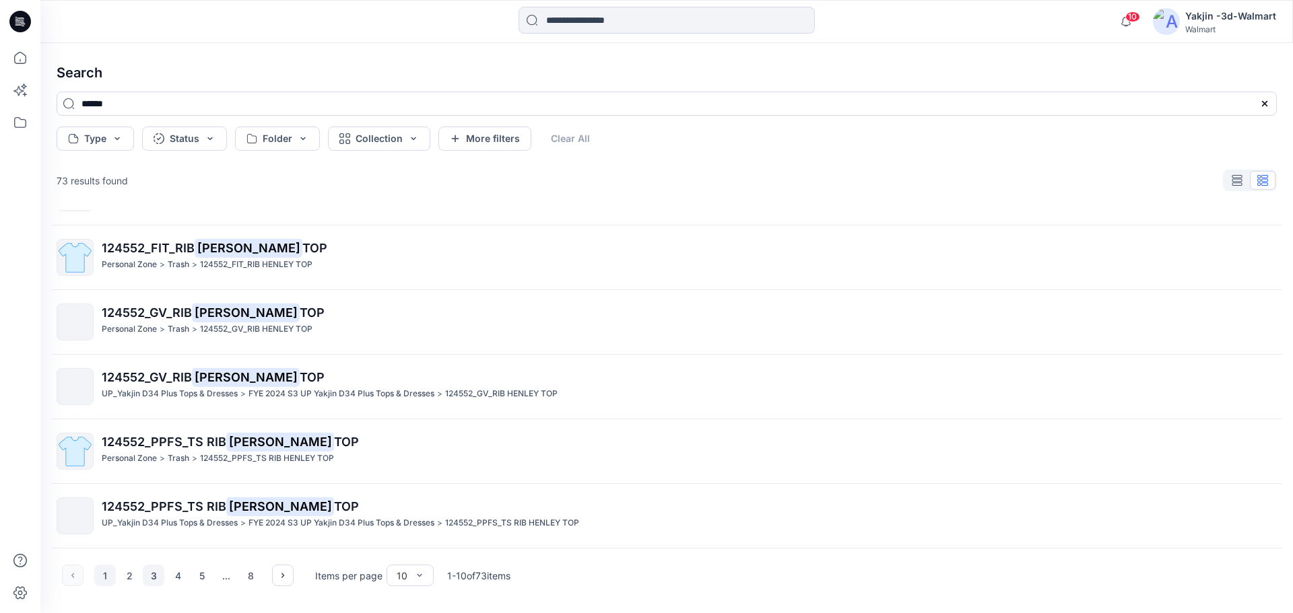
click at [145, 583] on button "3" at bounding box center [154, 576] width 22 height 22
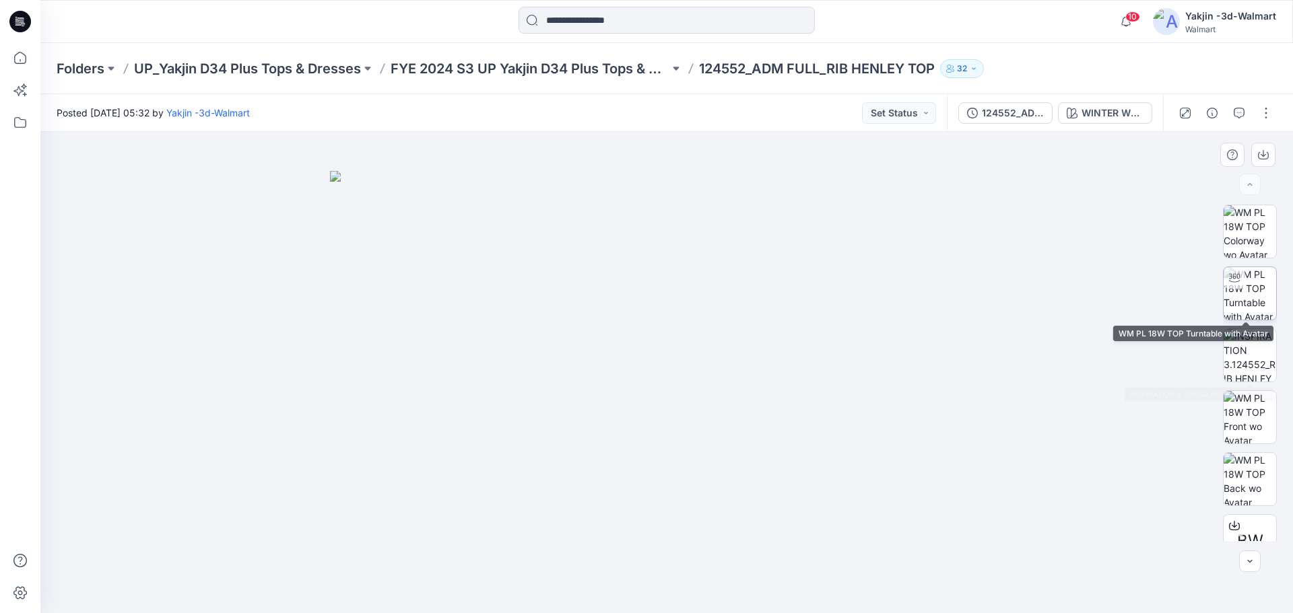
click at [1240, 296] on img at bounding box center [1249, 293] width 53 height 53
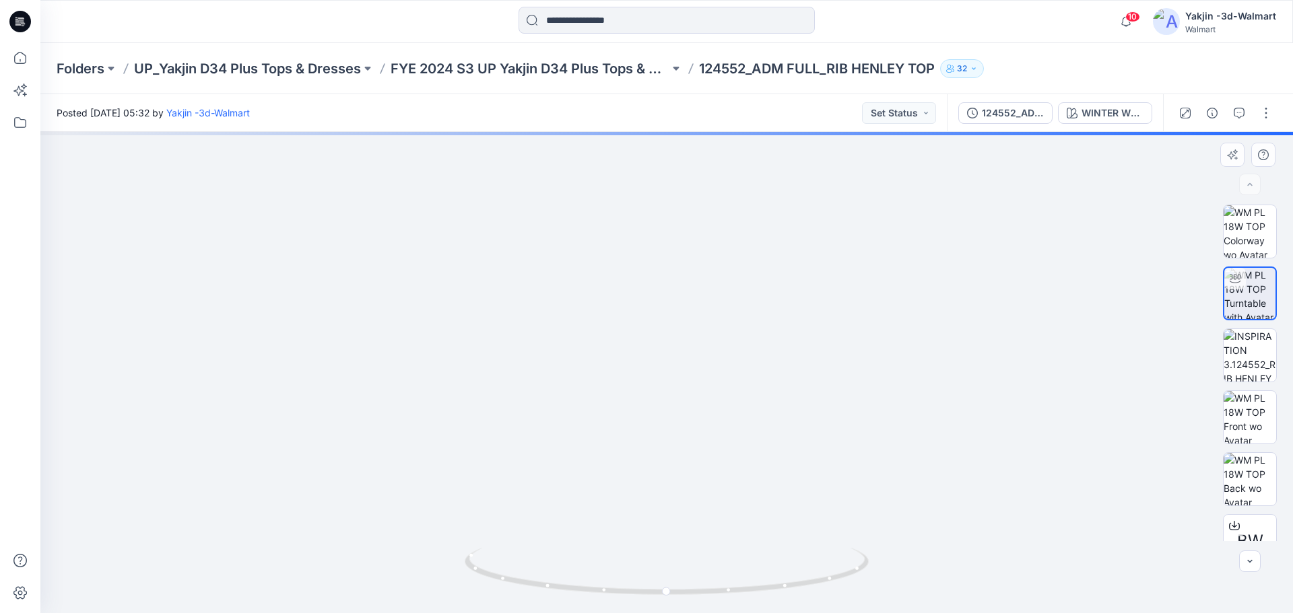
drag, startPoint x: 684, startPoint y: 349, endPoint x: 681, endPoint y: 476, distance: 127.3
click at [682, 483] on img at bounding box center [667, 161] width 1514 height 904
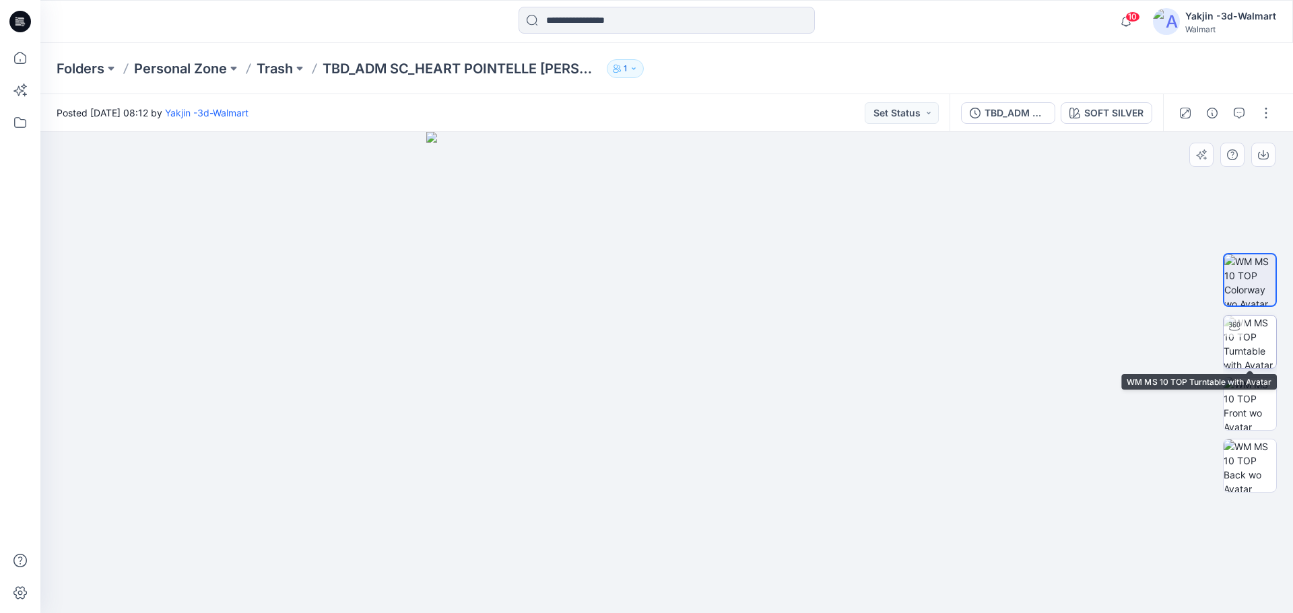
click at [1248, 351] on img at bounding box center [1249, 342] width 53 height 53
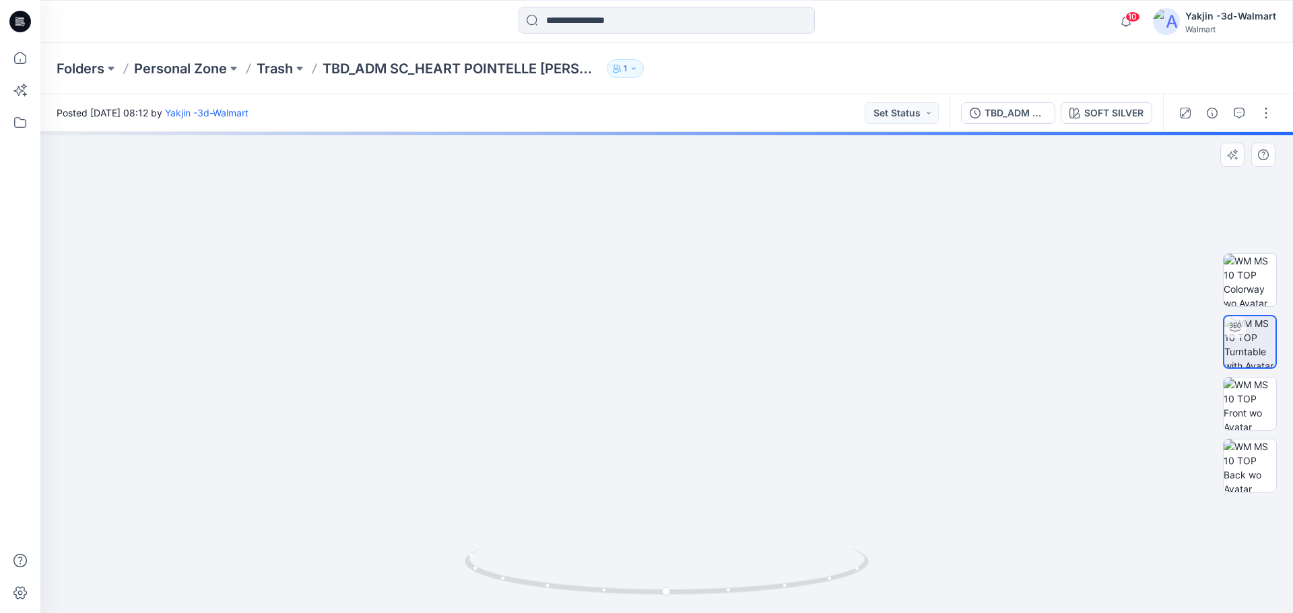
drag, startPoint x: 688, startPoint y: 418, endPoint x: 688, endPoint y: 430, distance: 11.4
click at [688, 448] on img at bounding box center [666, 209] width 1133 height 807
